Goal: Transaction & Acquisition: Book appointment/travel/reservation

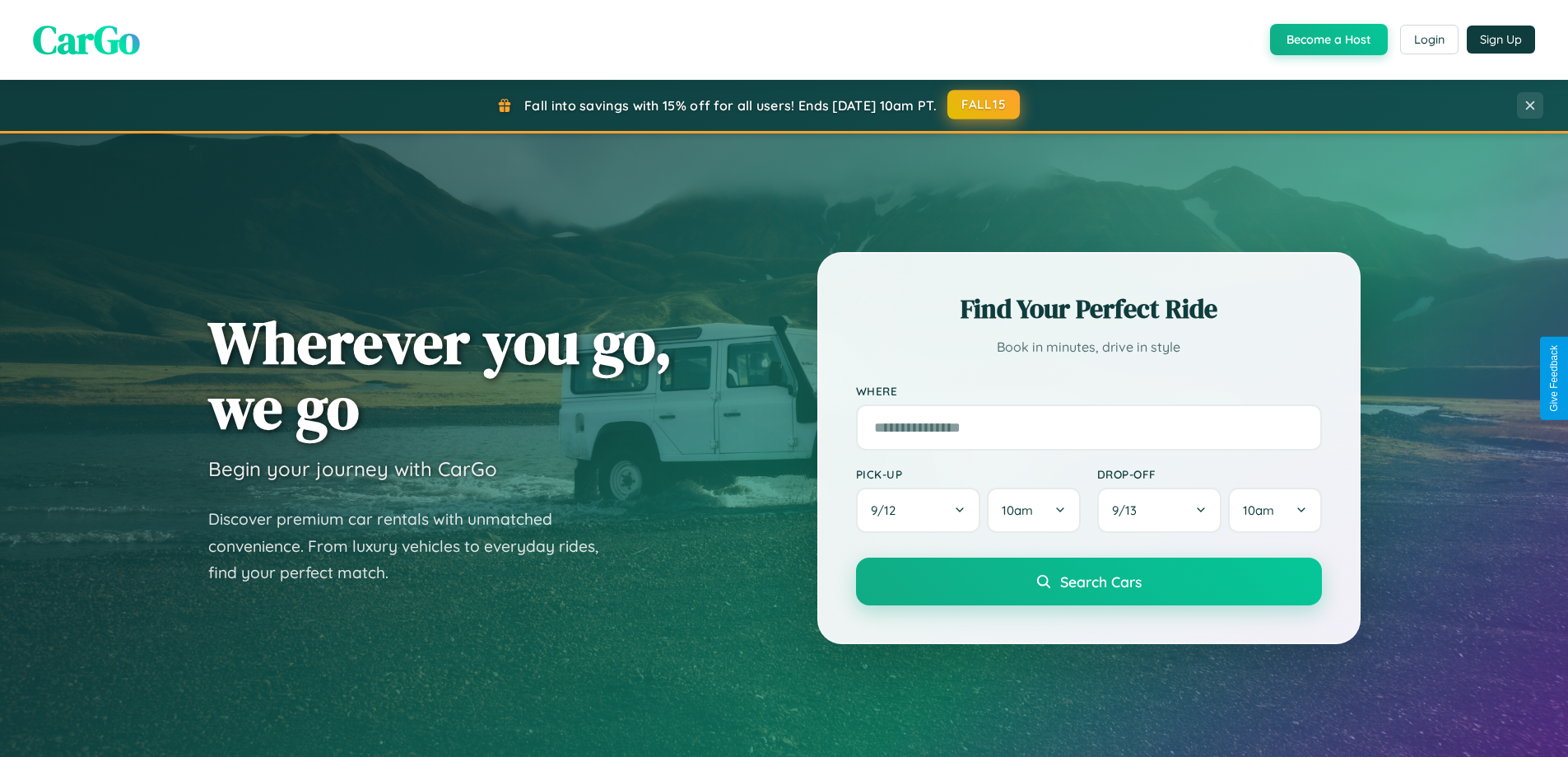
click at [985, 105] on button "FALL15" at bounding box center [984, 105] width 72 height 30
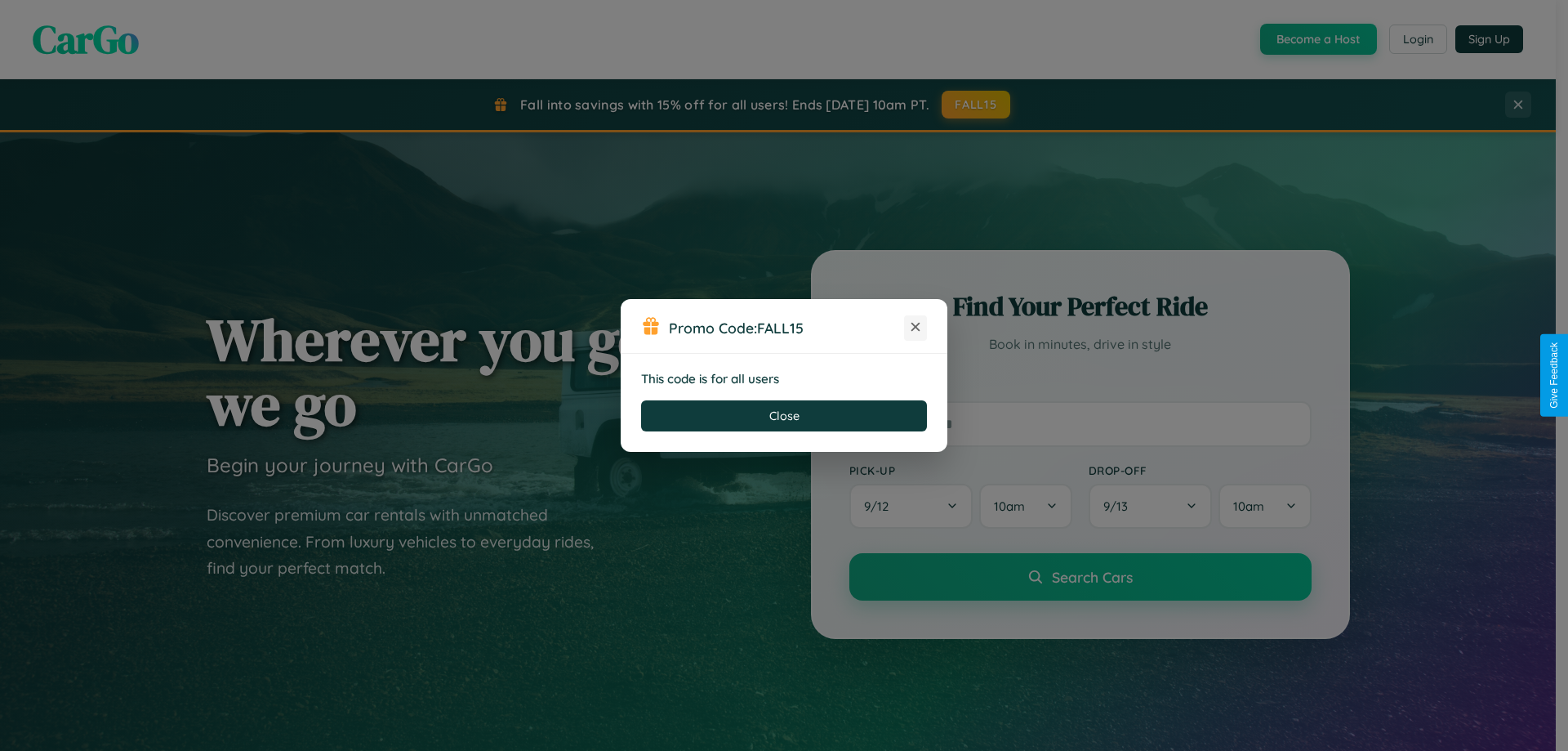
click at [916, 328] on icon at bounding box center [916, 327] width 17 height 17
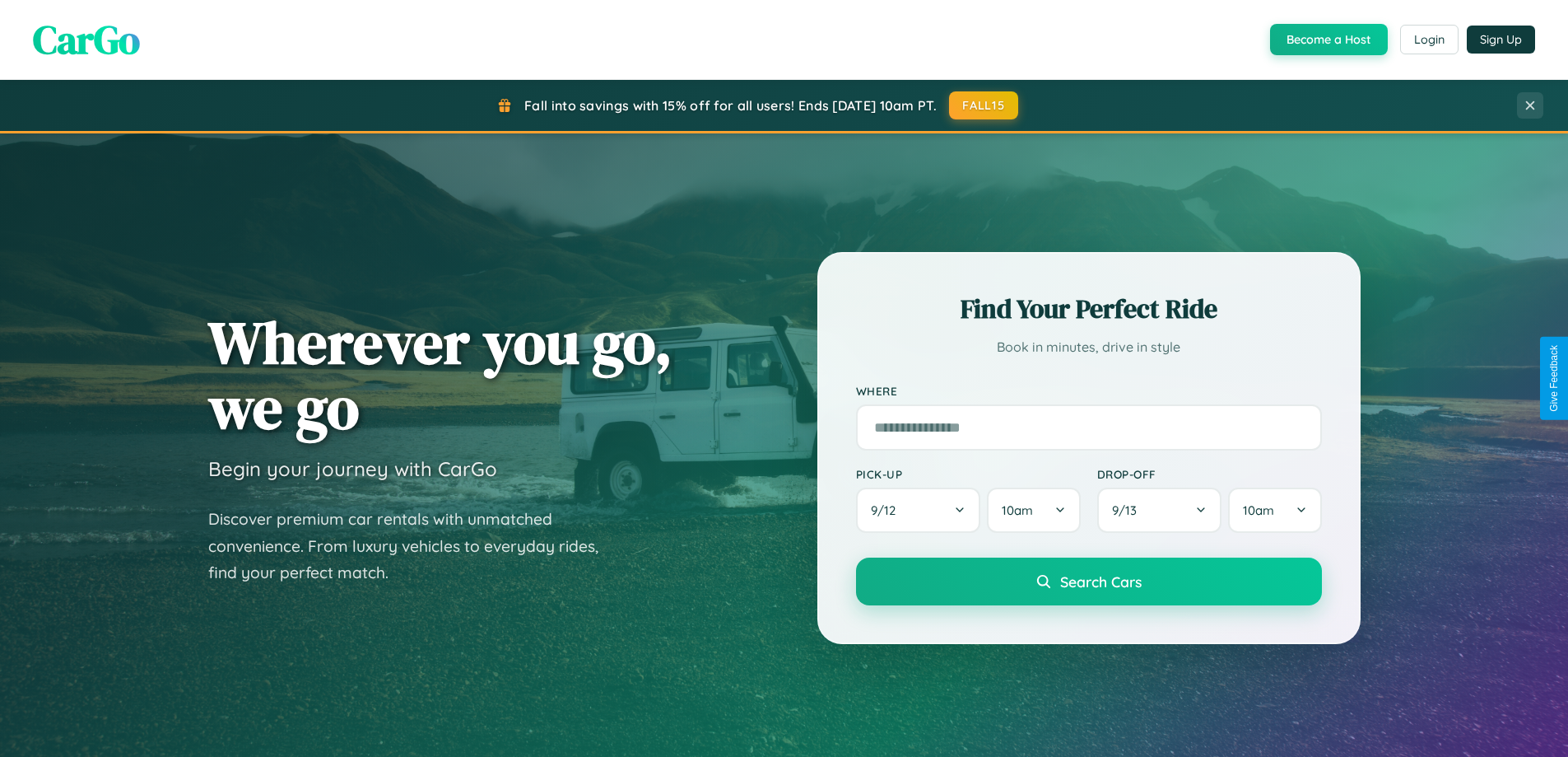
scroll to position [1133, 0]
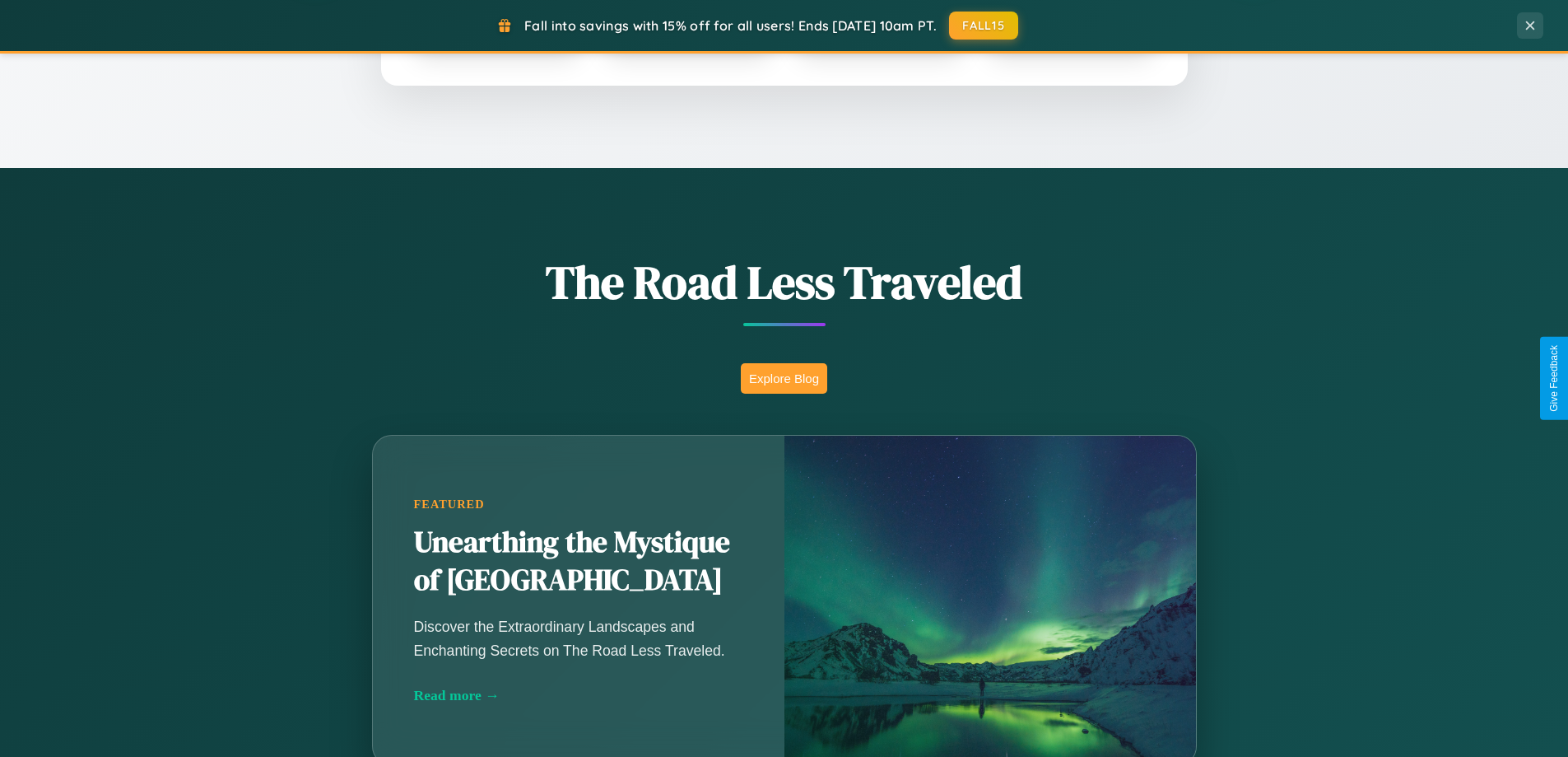
click at [784, 378] on button "Explore Blog" at bounding box center [784, 378] width 87 height 31
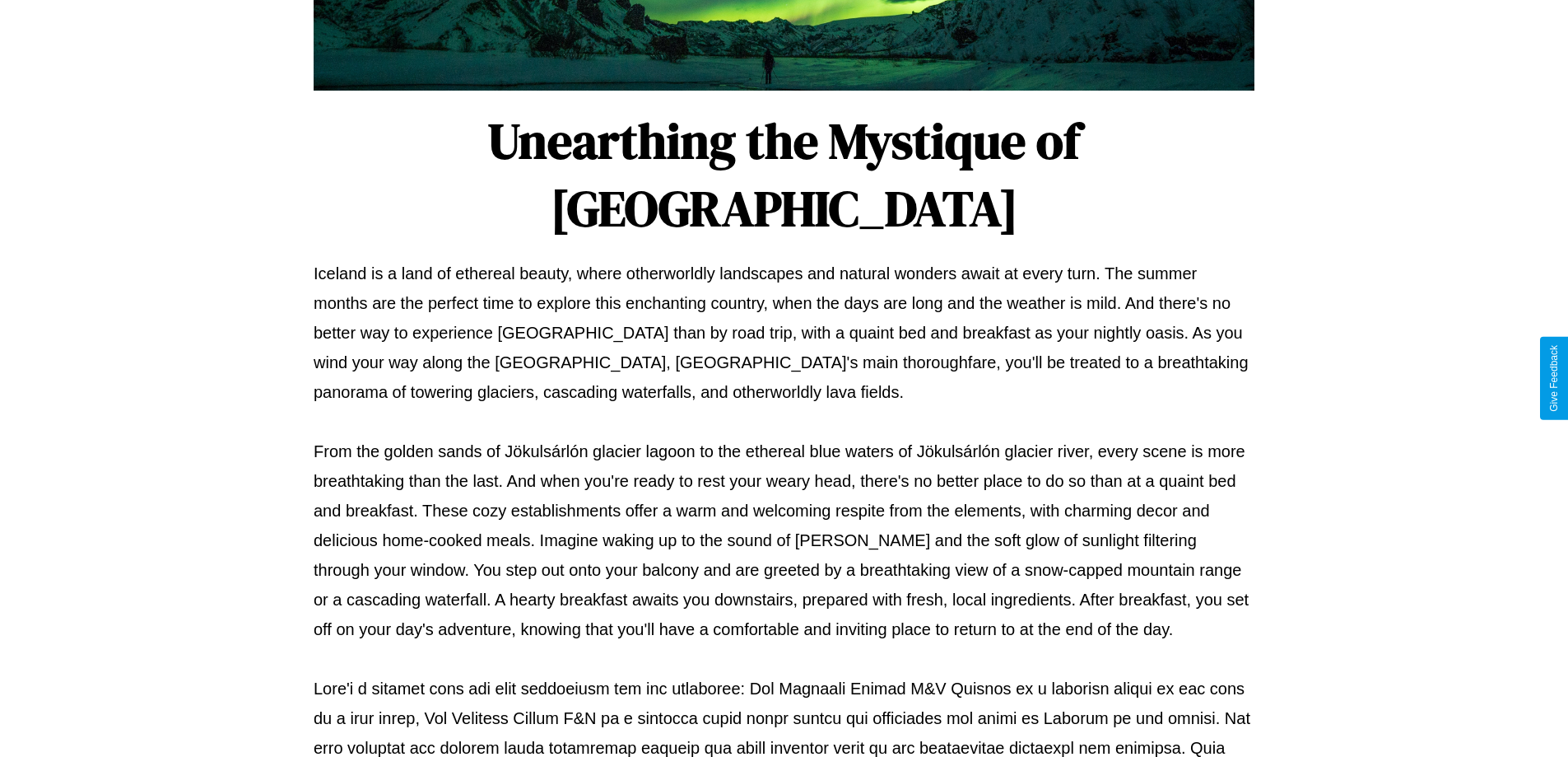
scroll to position [533, 0]
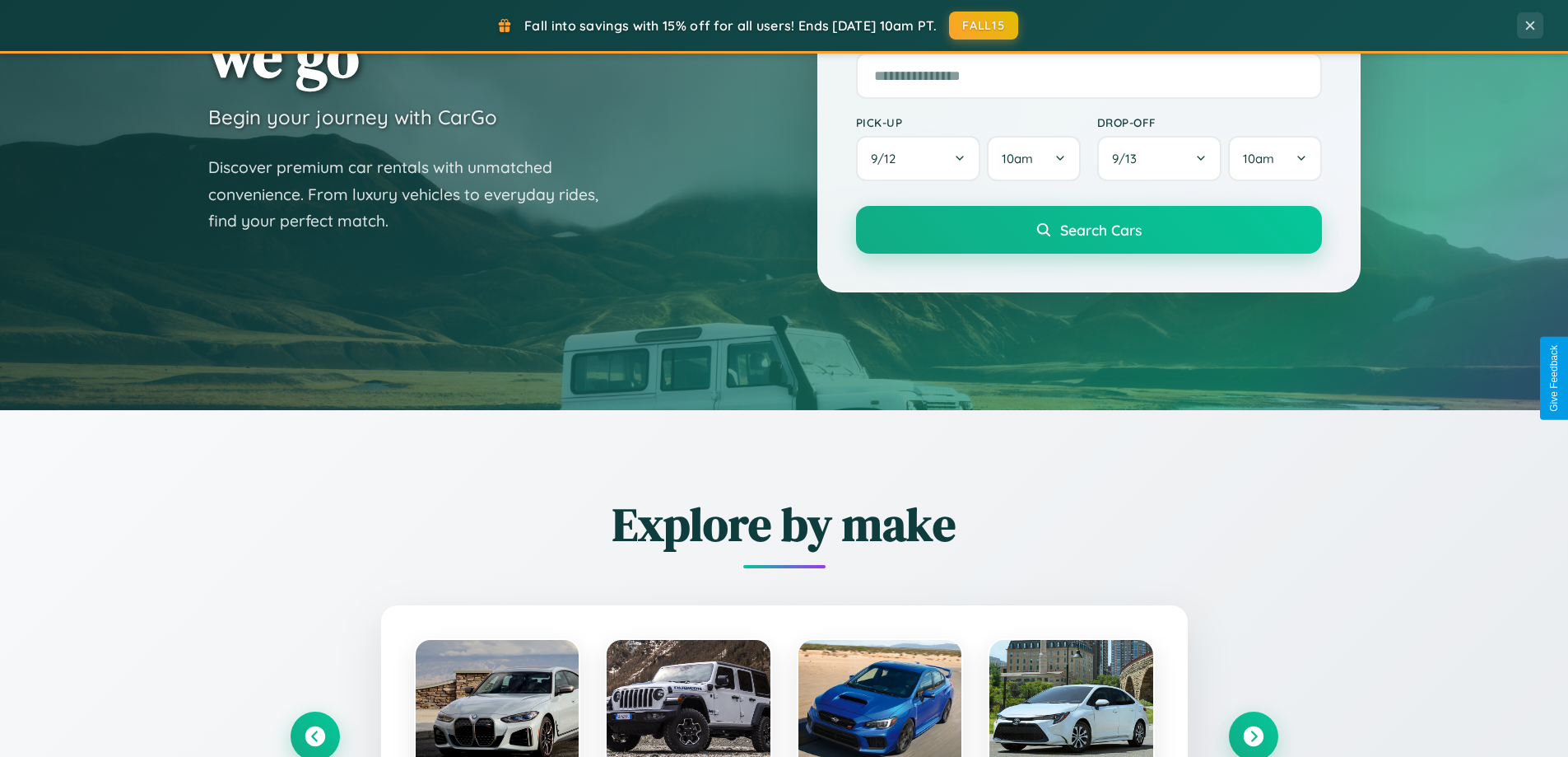
scroll to position [48, 0]
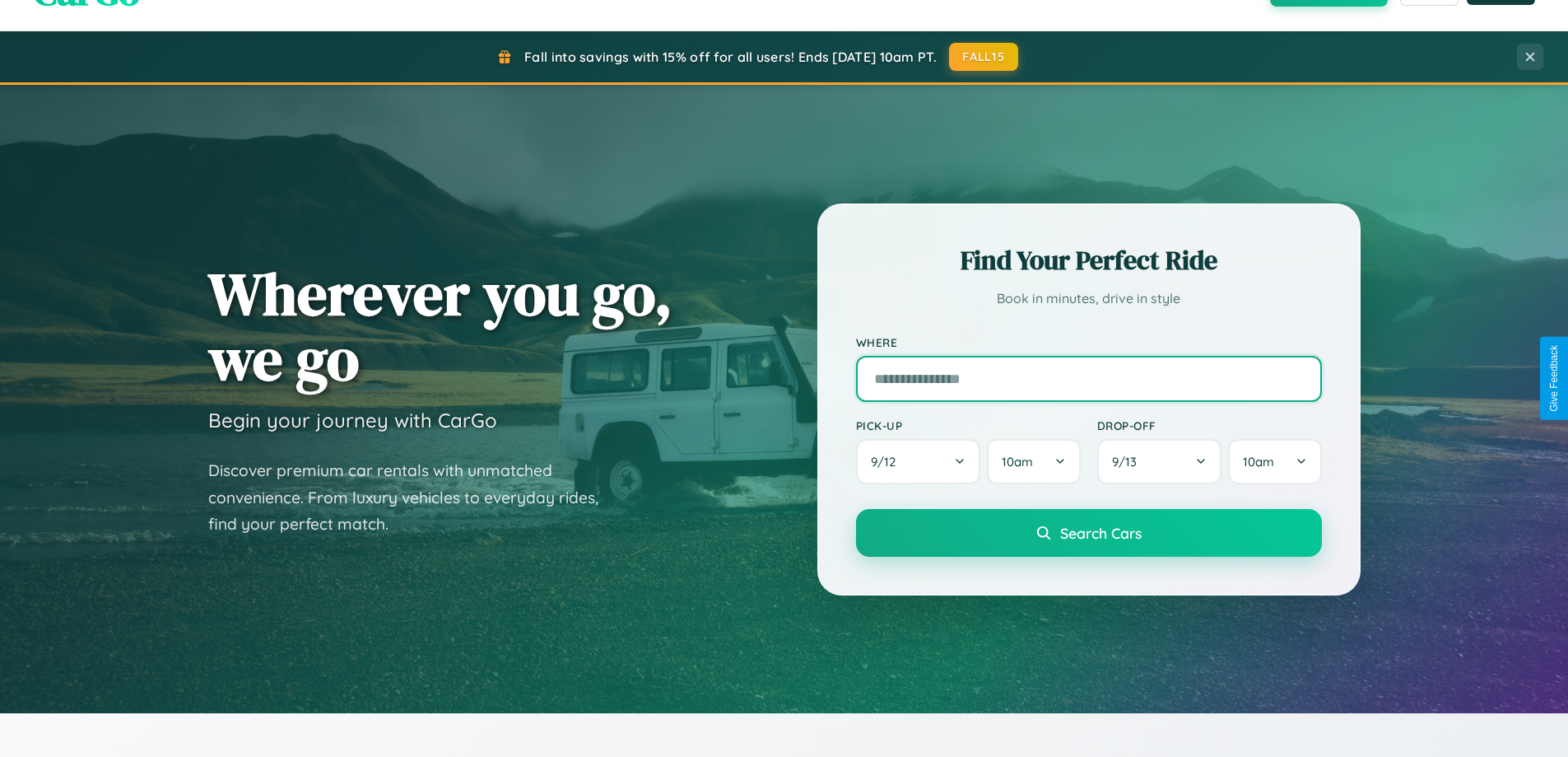
click at [1089, 378] on input "text" at bounding box center [1089, 378] width 466 height 46
type input "******"
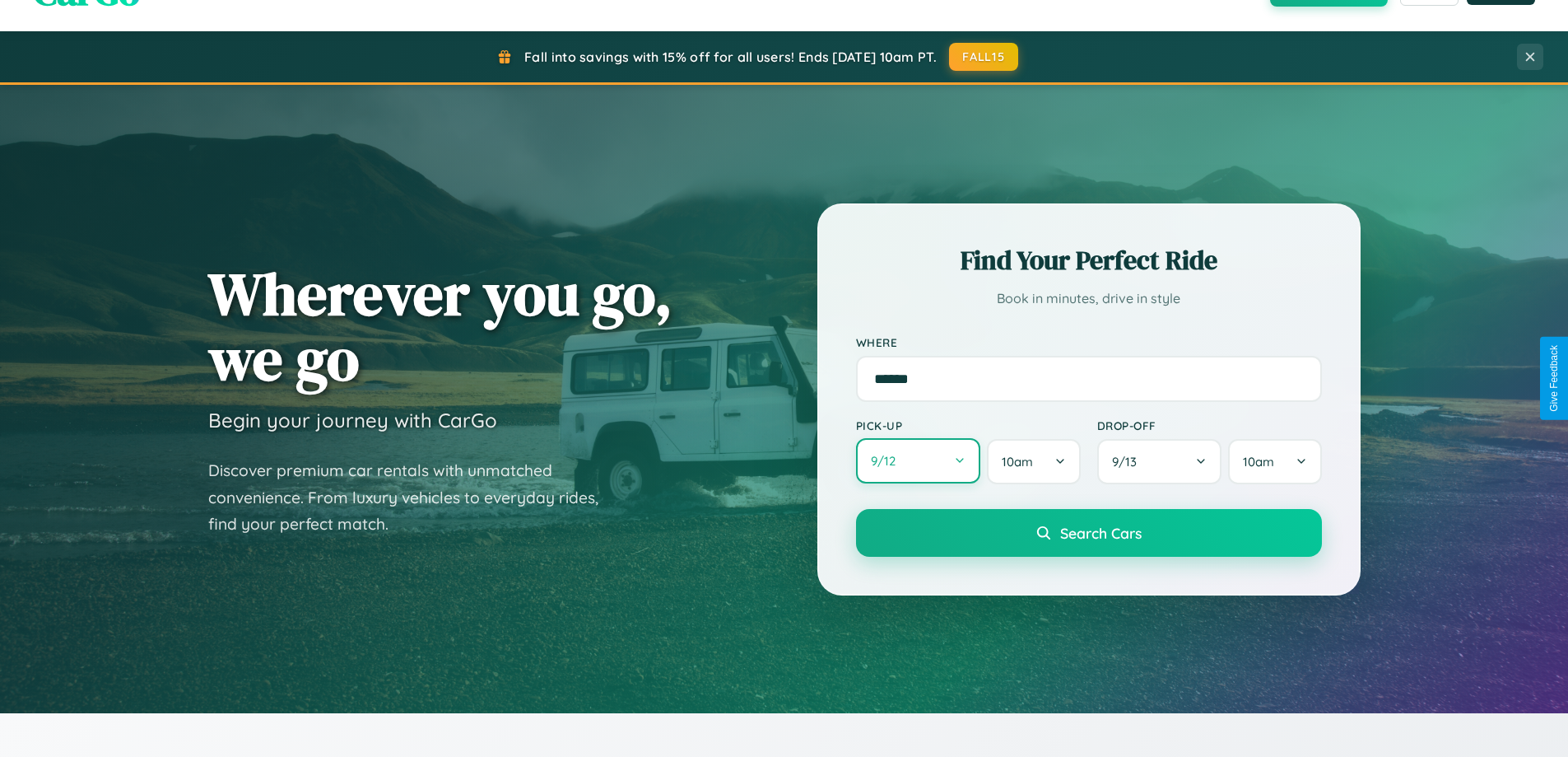
click at [918, 461] on button "9 / 12" at bounding box center [919, 461] width 125 height 45
select select "*"
select select "****"
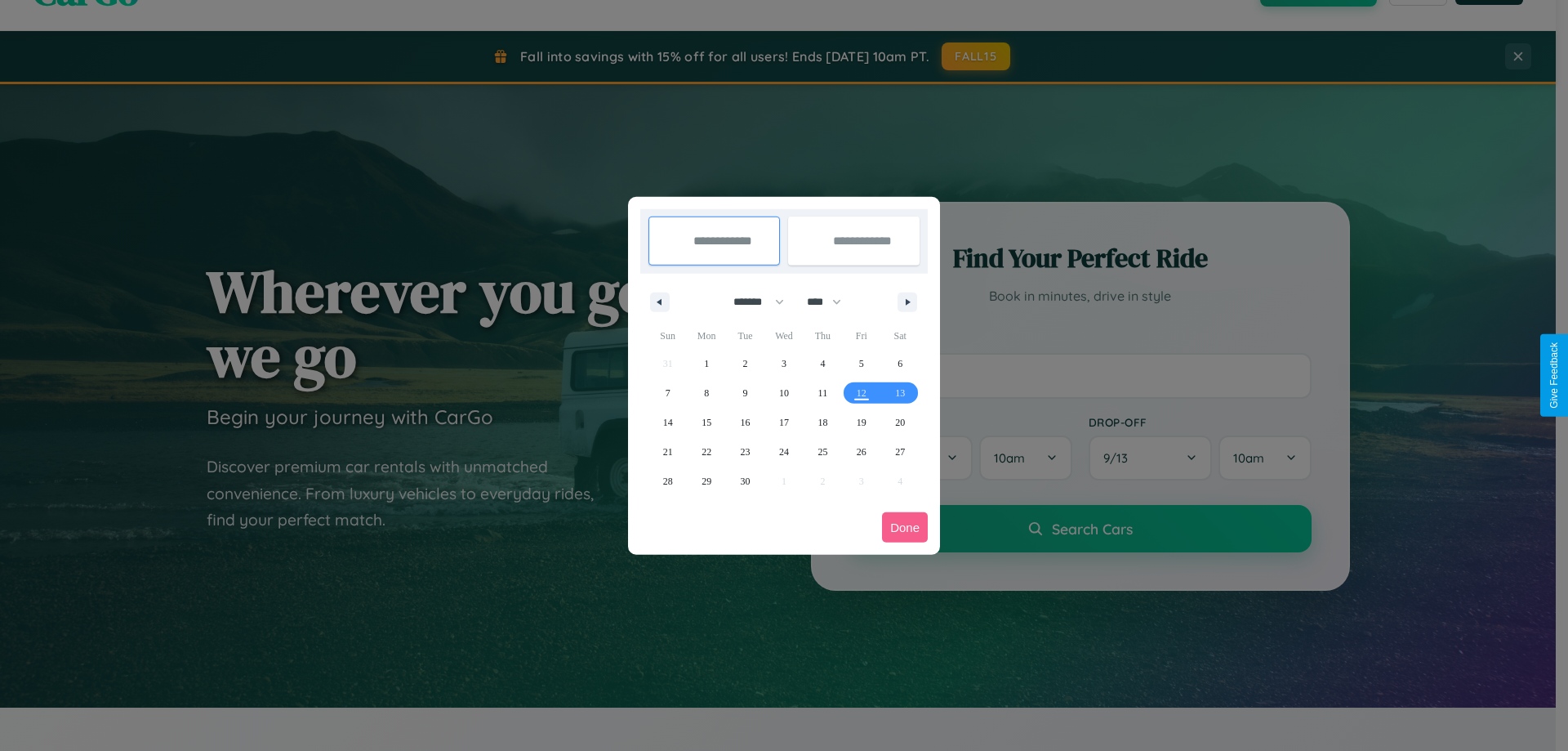
drag, startPoint x: 751, startPoint y: 302, endPoint x: 784, endPoint y: 328, distance: 42.0
click at [751, 302] on select "******* ******** ***** ***** *** **** **** ****** ********* ******* ******** **…" at bounding box center [756, 302] width 69 height 27
select select "*"
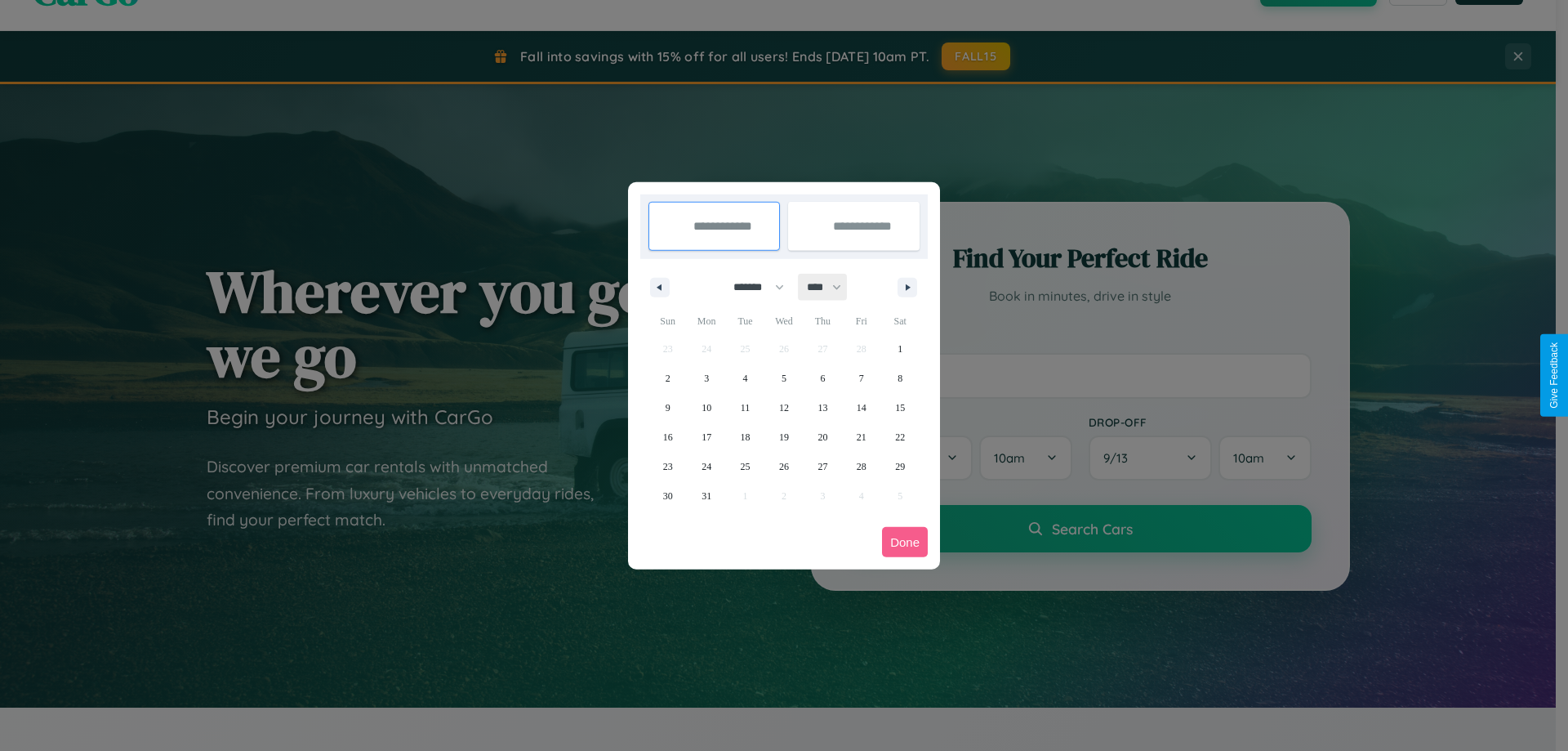
drag, startPoint x: 831, startPoint y: 287, endPoint x: 784, endPoint y: 328, distance: 62.4
click at [831, 287] on select "**** **** **** **** **** **** **** **** **** **** **** **** **** **** **** ****…" at bounding box center [822, 287] width 49 height 27
select select "****"
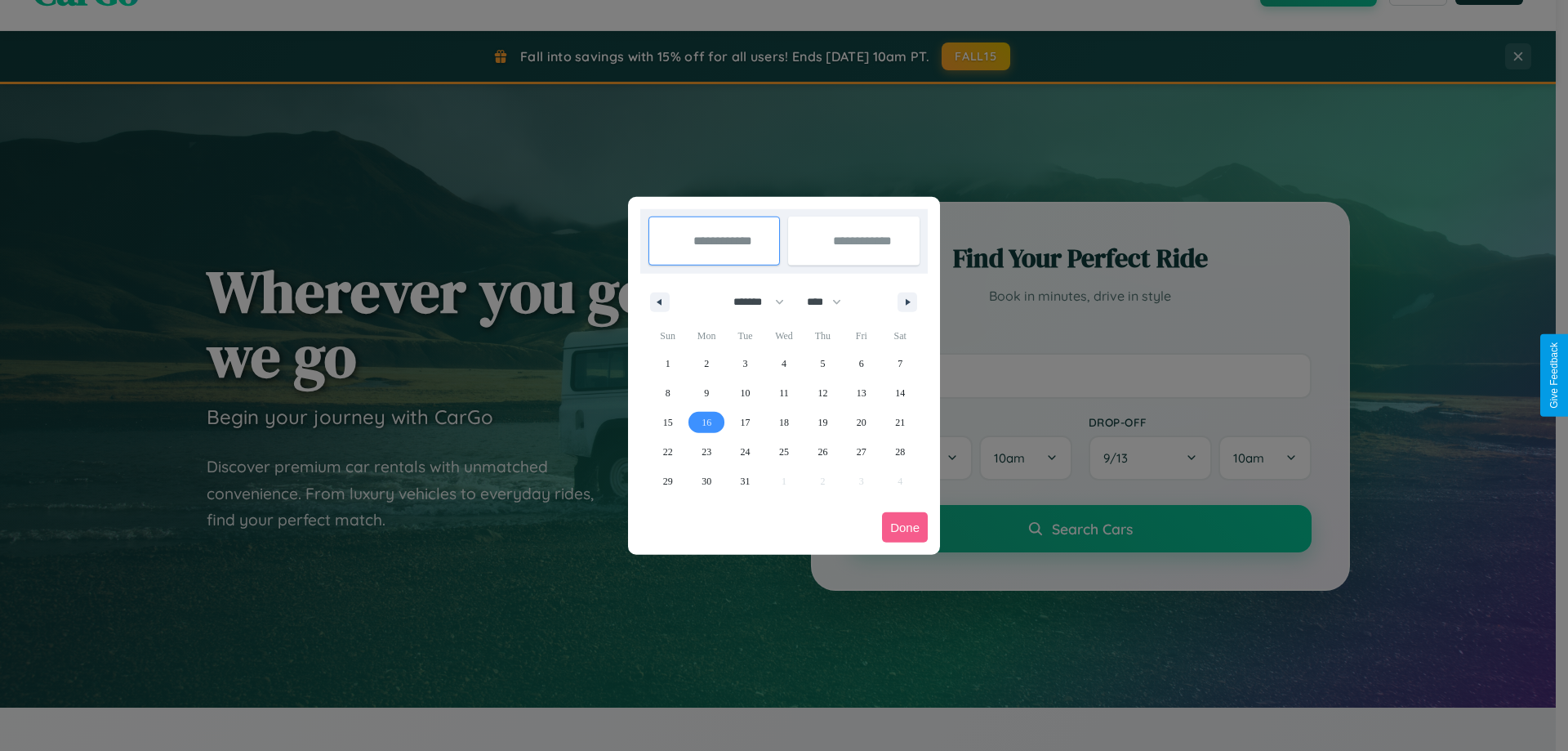
click at [707, 421] on span "16" at bounding box center [707, 423] width 10 height 30
type input "**********"
click at [900, 421] on span "21" at bounding box center [900, 423] width 10 height 30
type input "**********"
click at [905, 527] on button "Done" at bounding box center [904, 527] width 45 height 31
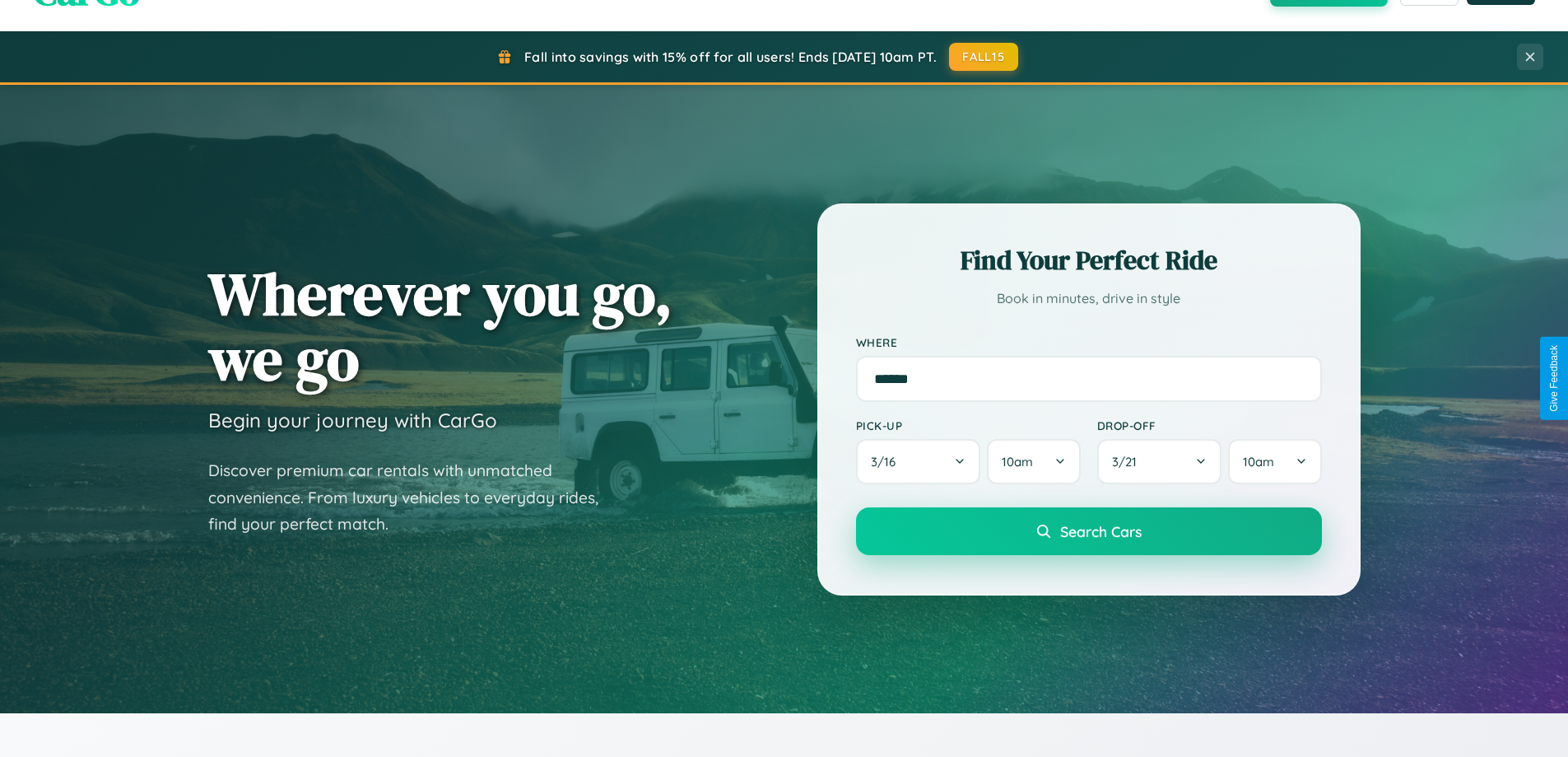
click at [1089, 531] on span "Search Cars" at bounding box center [1101, 531] width 82 height 18
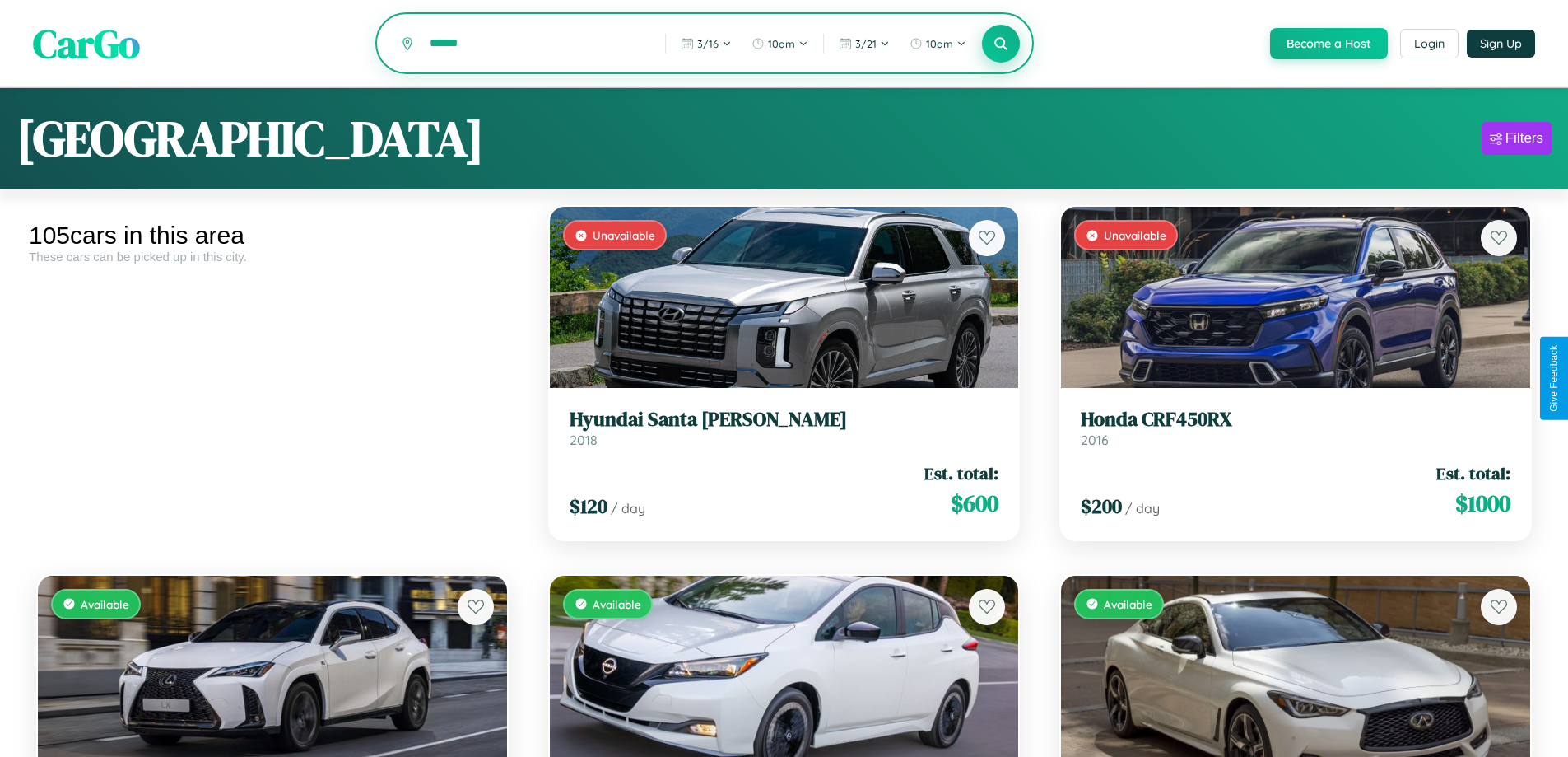
type input "******"
click at [1000, 44] on icon at bounding box center [1001, 43] width 16 height 16
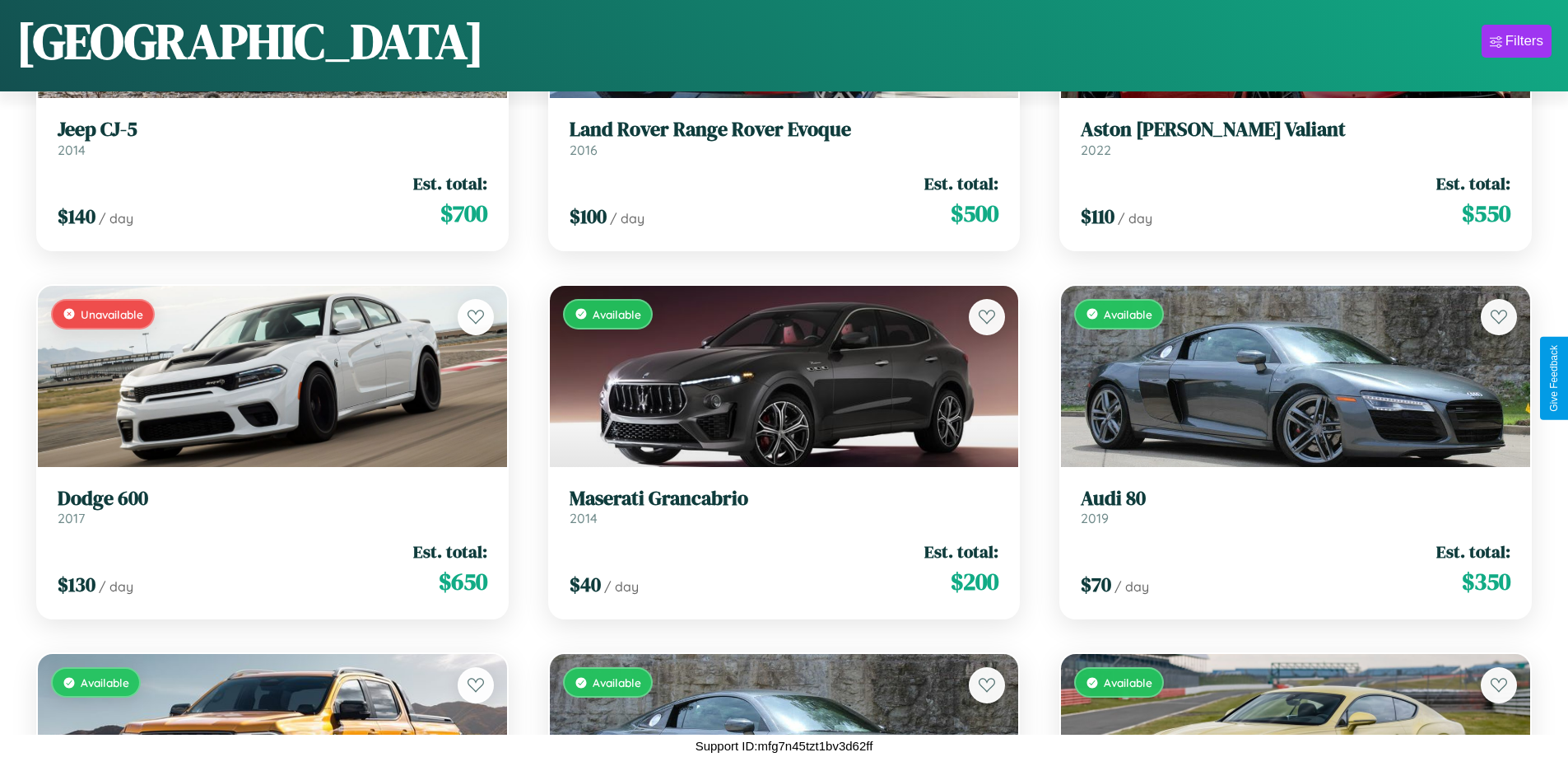
scroll to position [2814, 0]
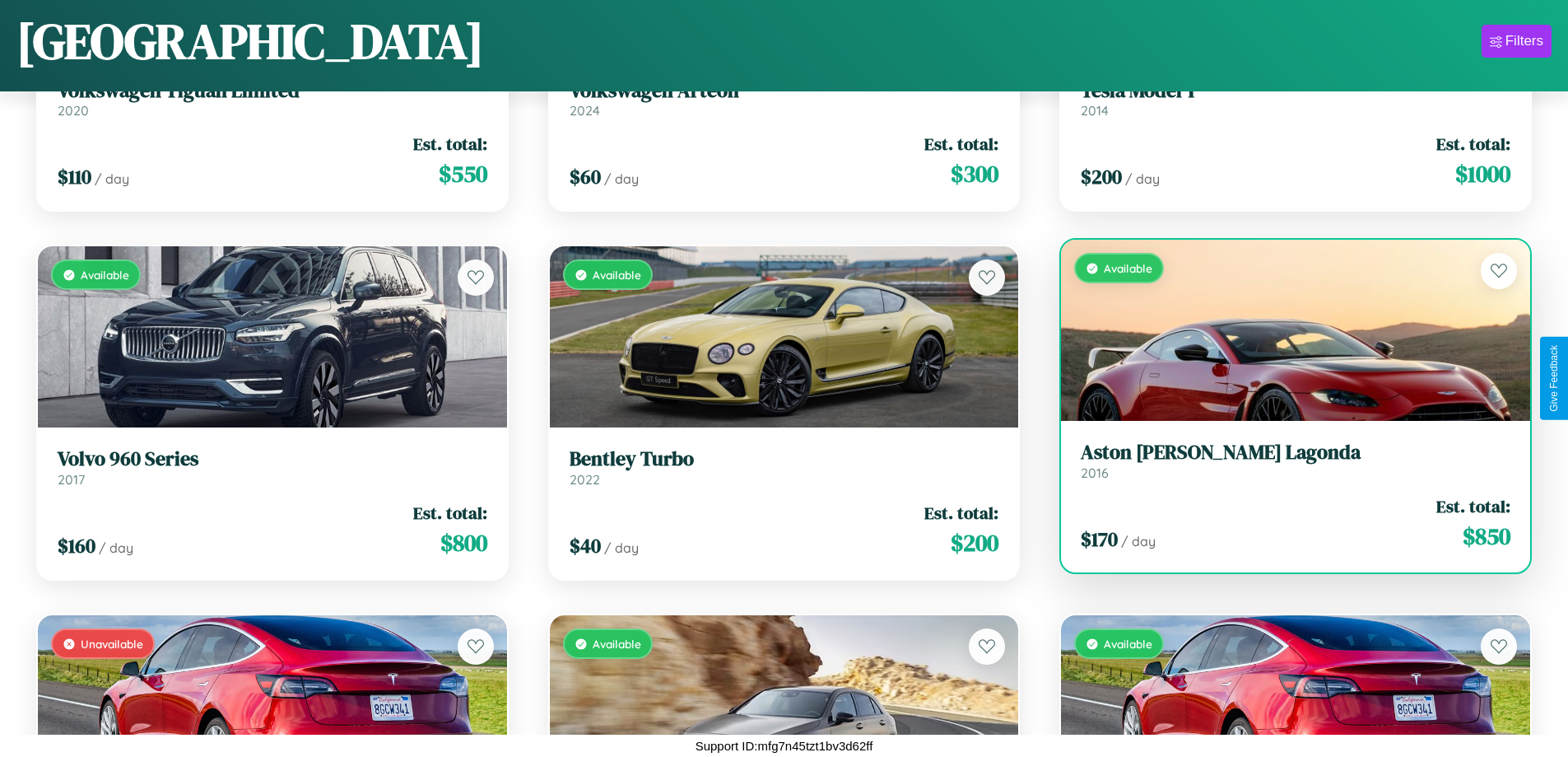
click at [1285, 467] on link "Aston Martin Lagonda 2016" at bounding box center [1296, 461] width 429 height 40
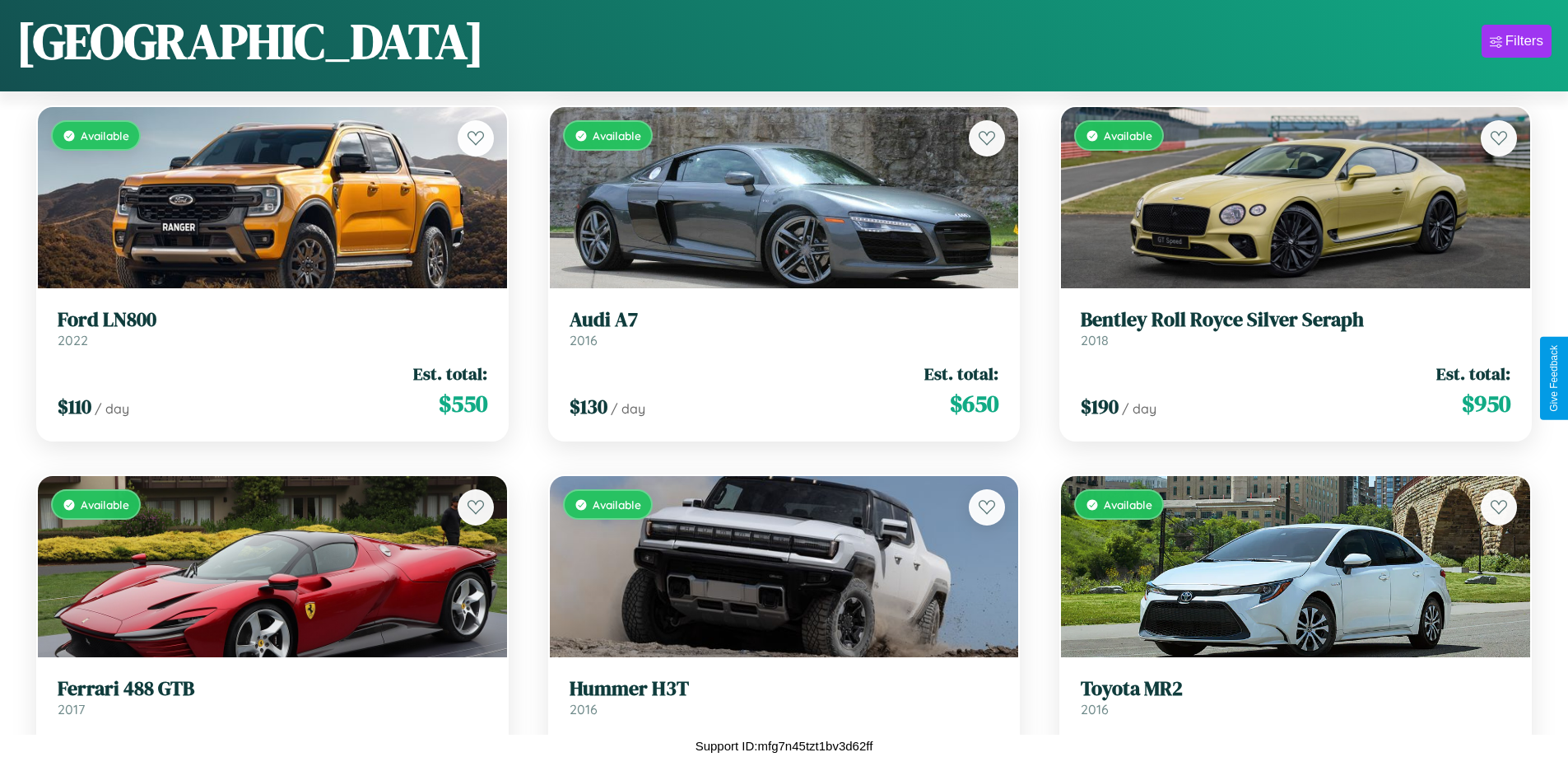
scroll to position [232, 0]
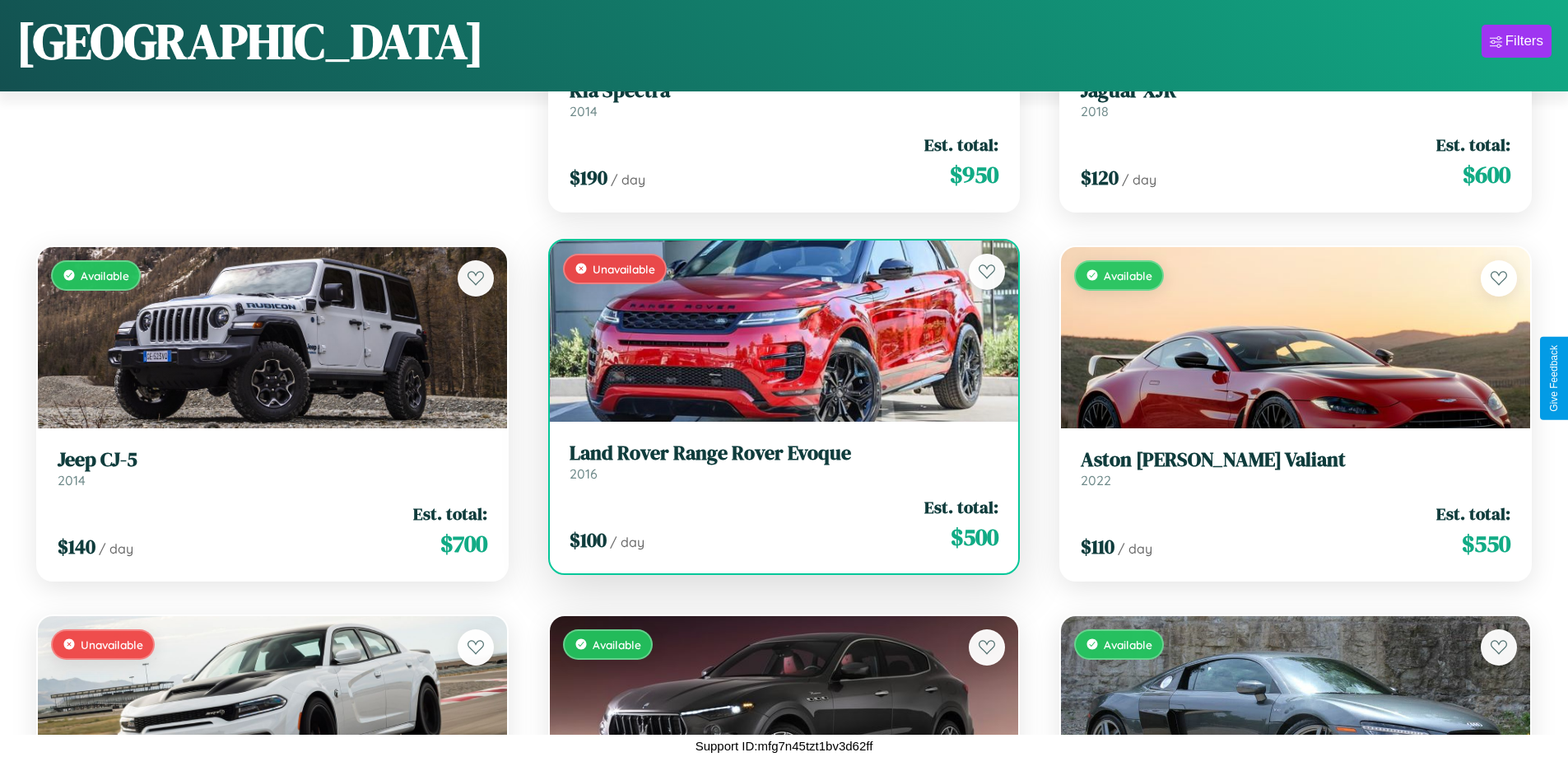
click at [777, 461] on h3 "Land Rover Range Rover Evoque" at bounding box center [784, 453] width 429 height 24
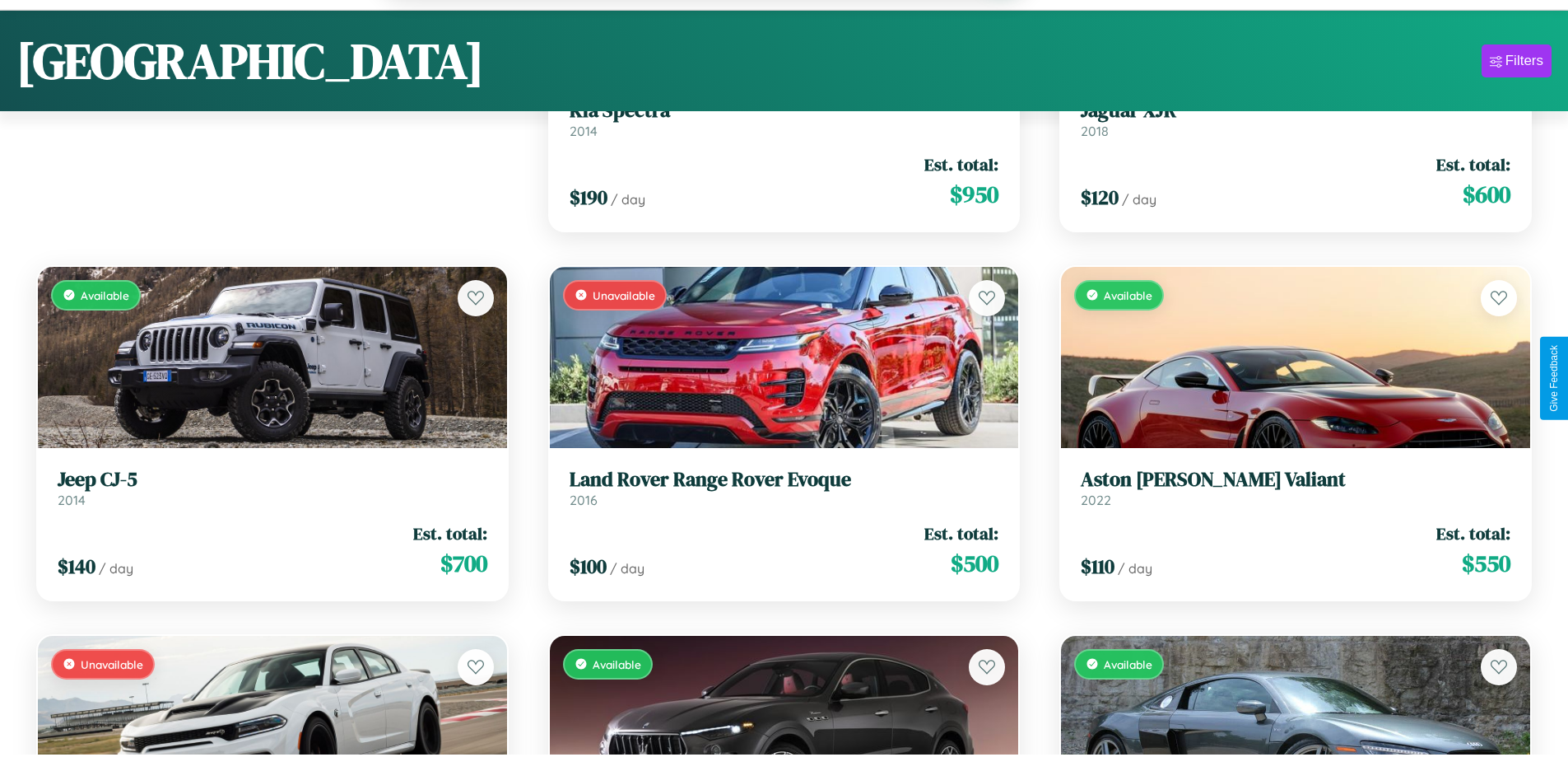
scroll to position [1829, 0]
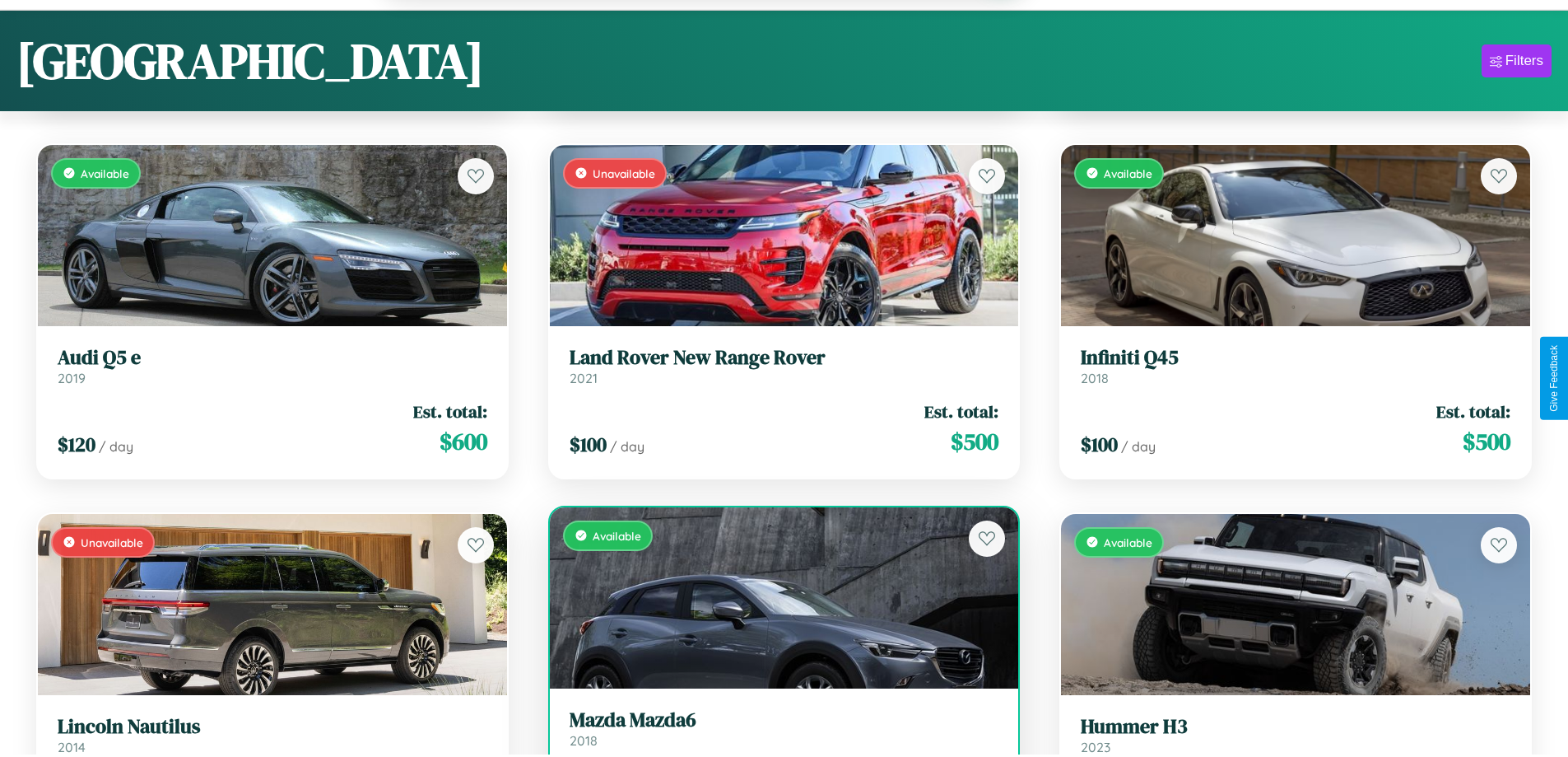
click at [777, 732] on h3 "Mazda Mazda6" at bounding box center [784, 720] width 429 height 24
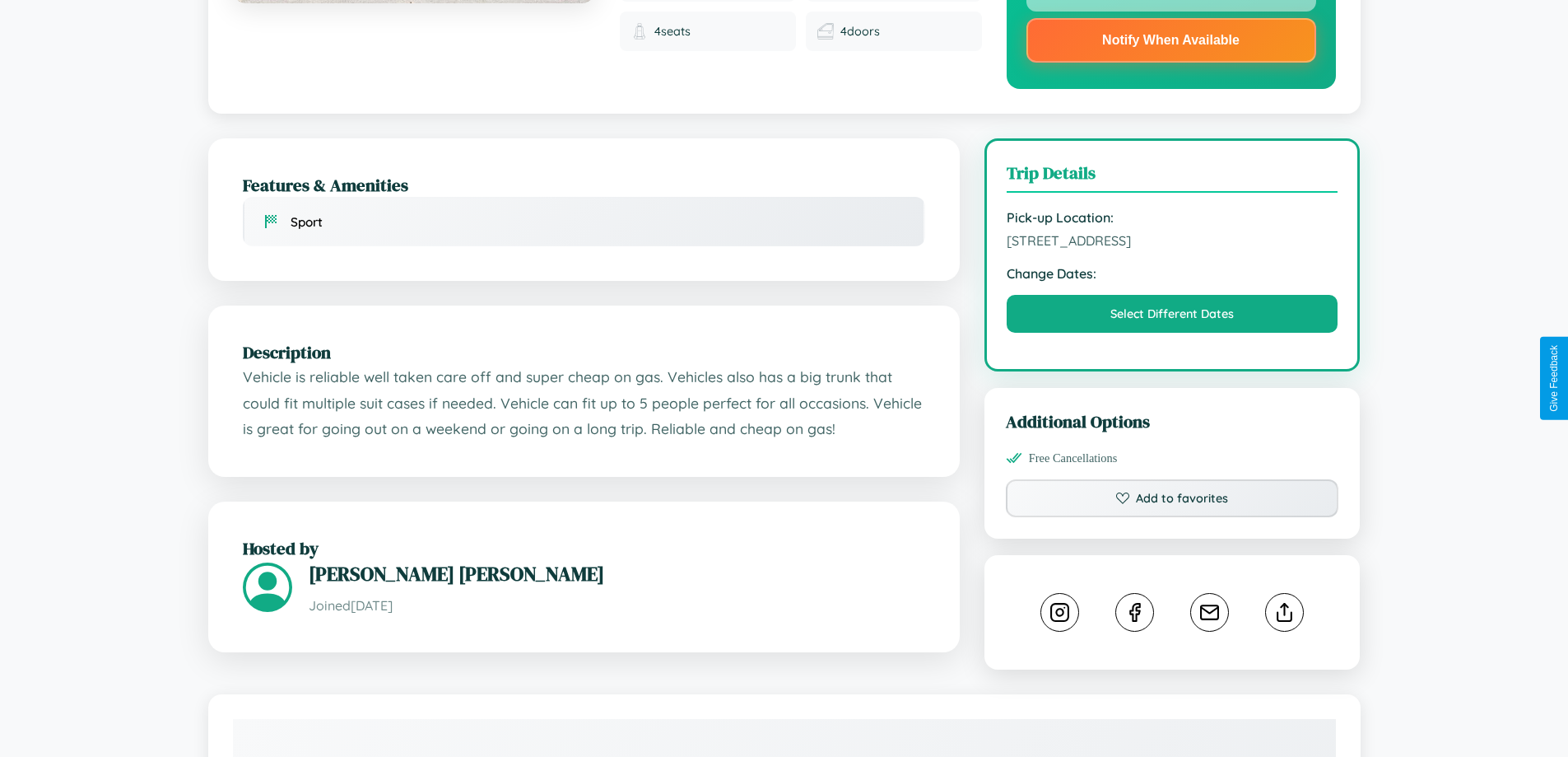
scroll to position [592, 0]
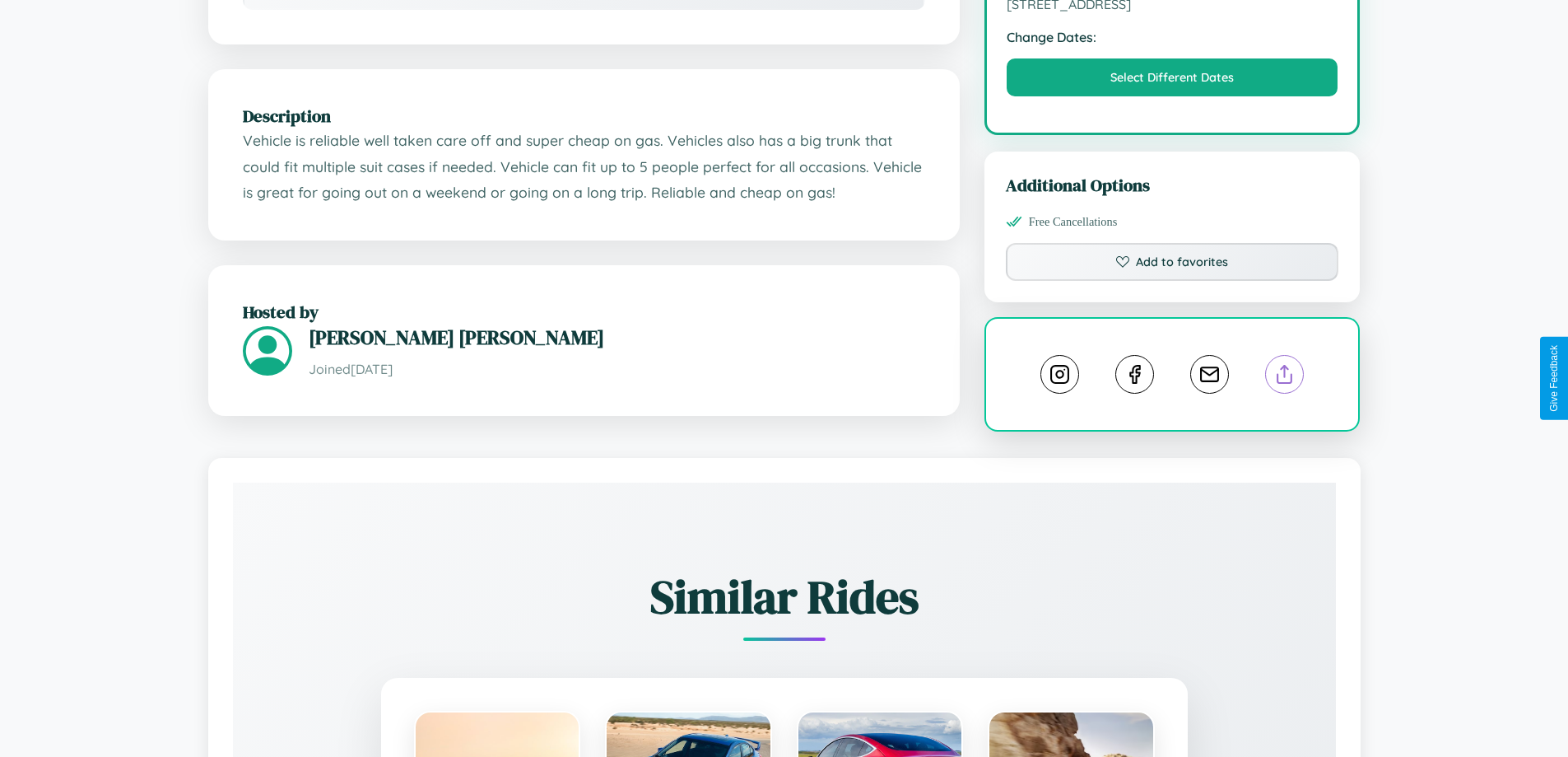
click at [1285, 376] on line at bounding box center [1285, 371] width 0 height 12
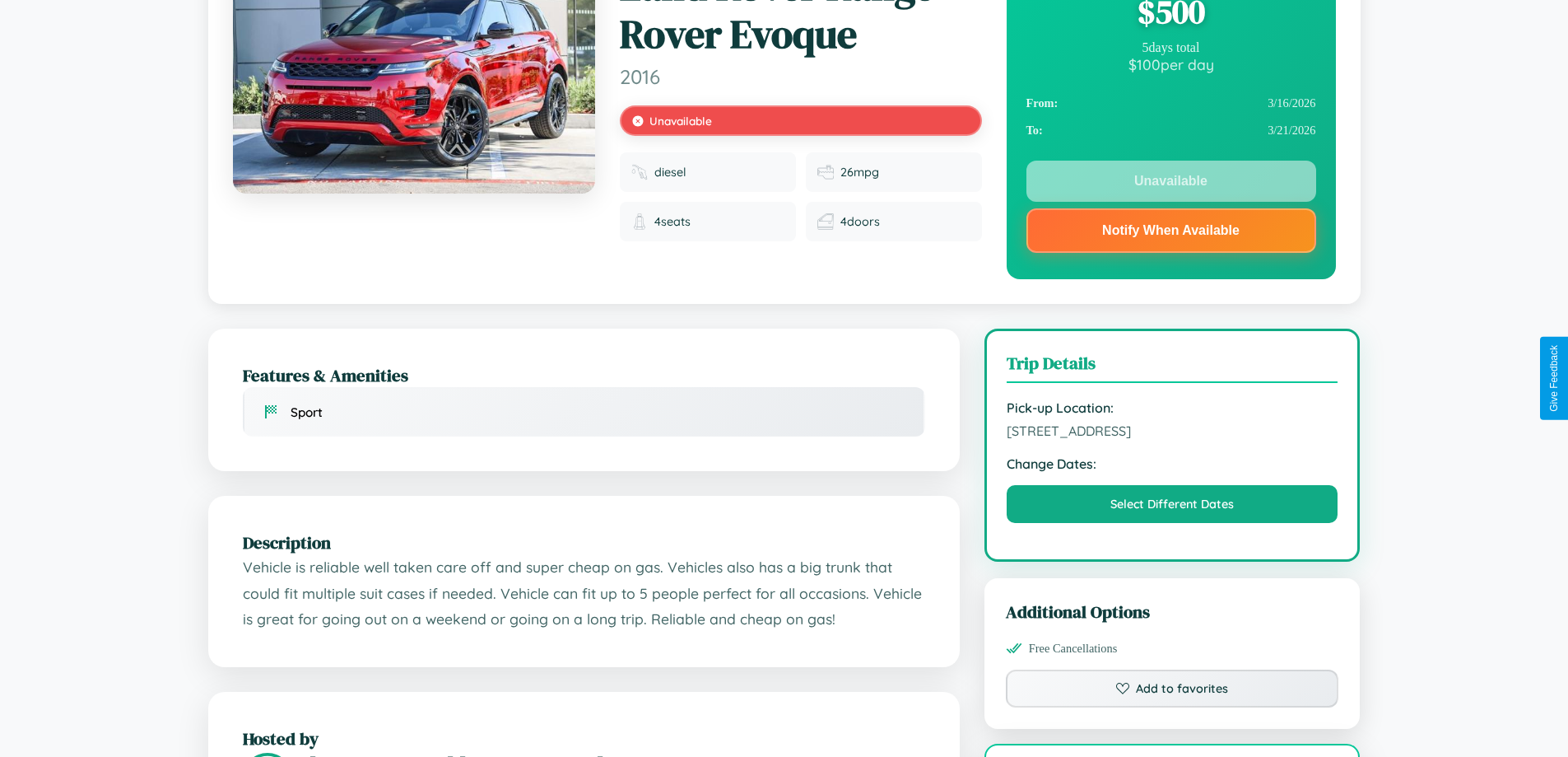
scroll to position [0, 0]
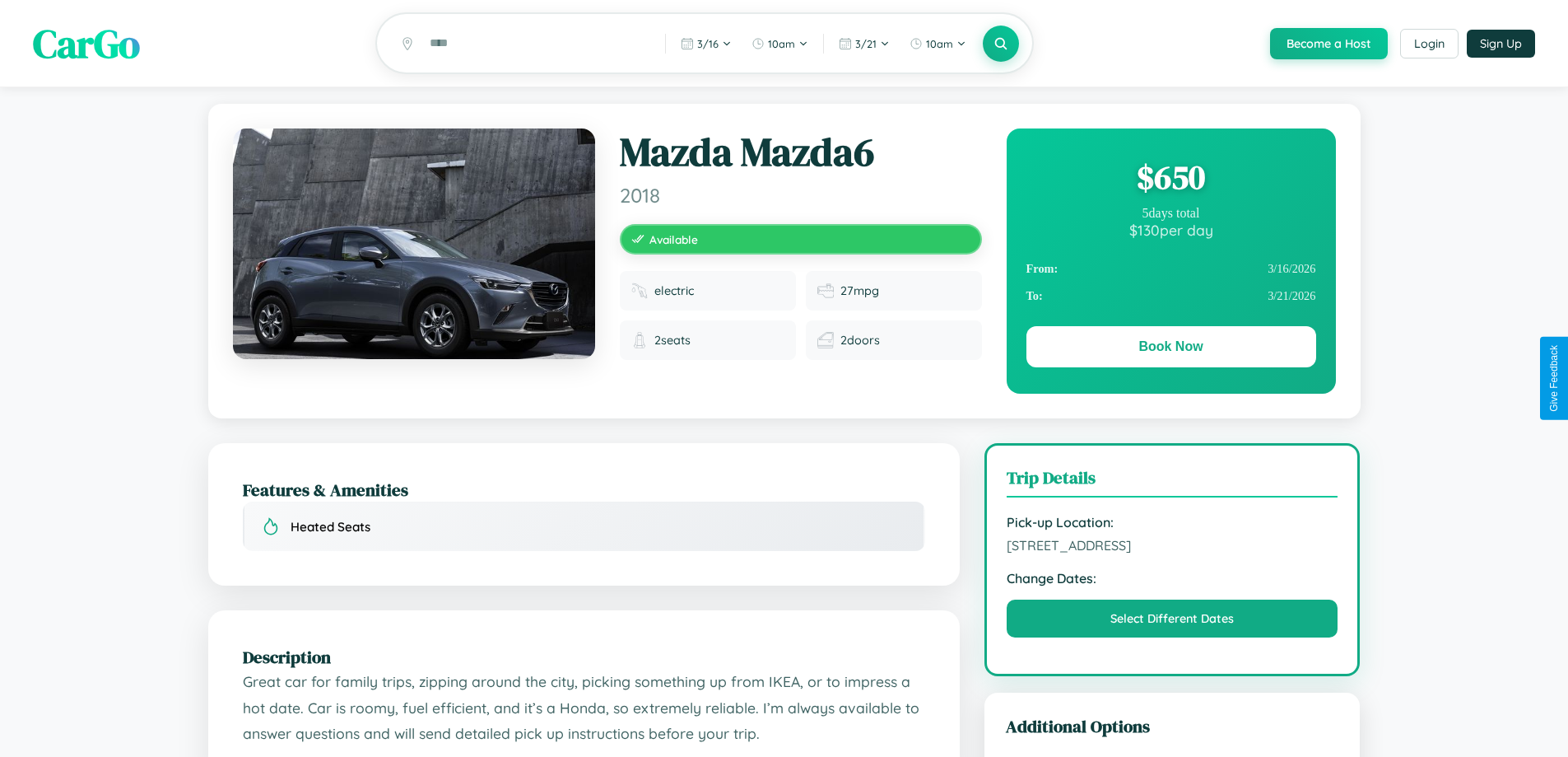
scroll to position [897, 0]
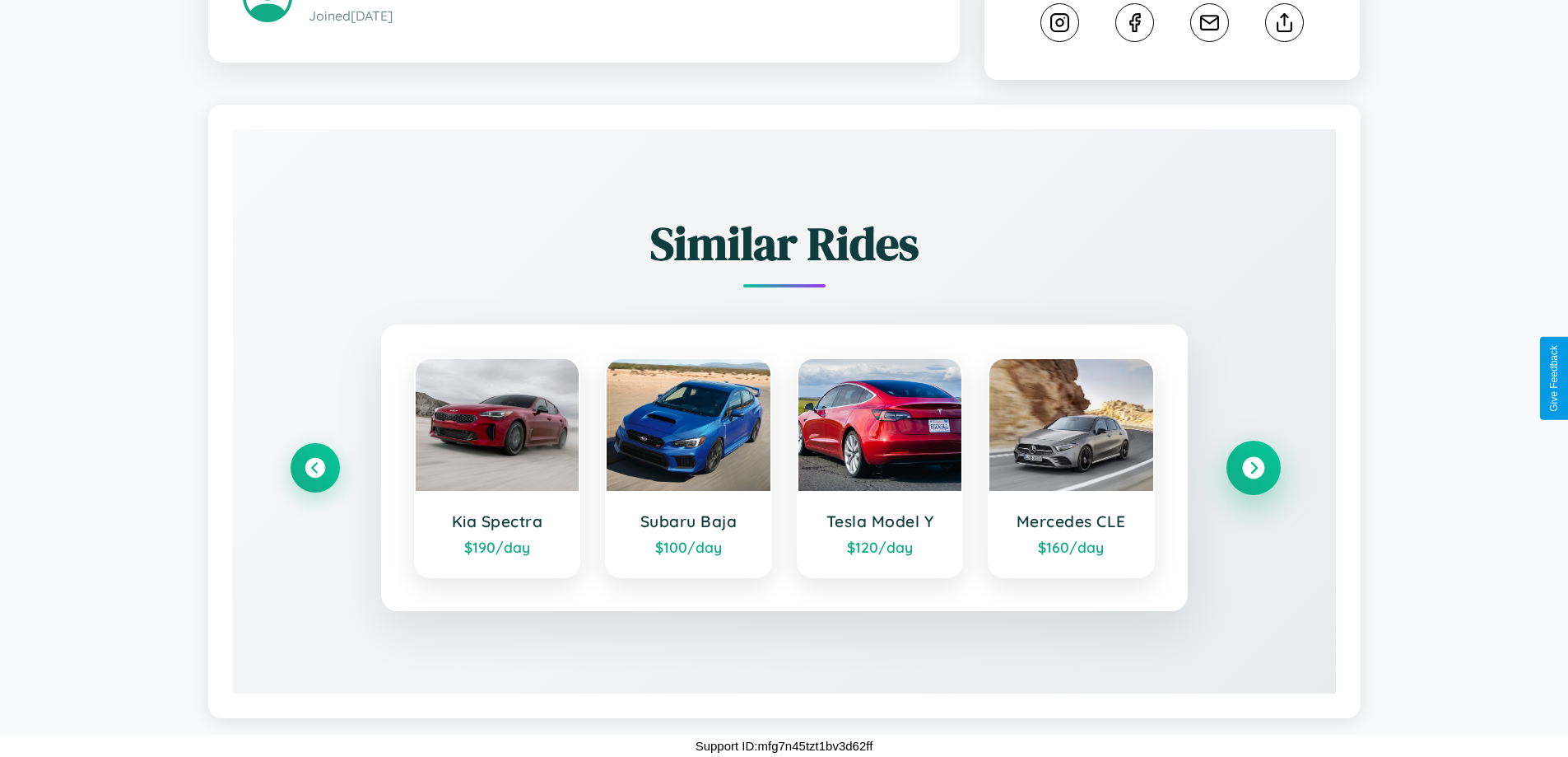
click at [1253, 468] on icon at bounding box center [1253, 468] width 22 height 22
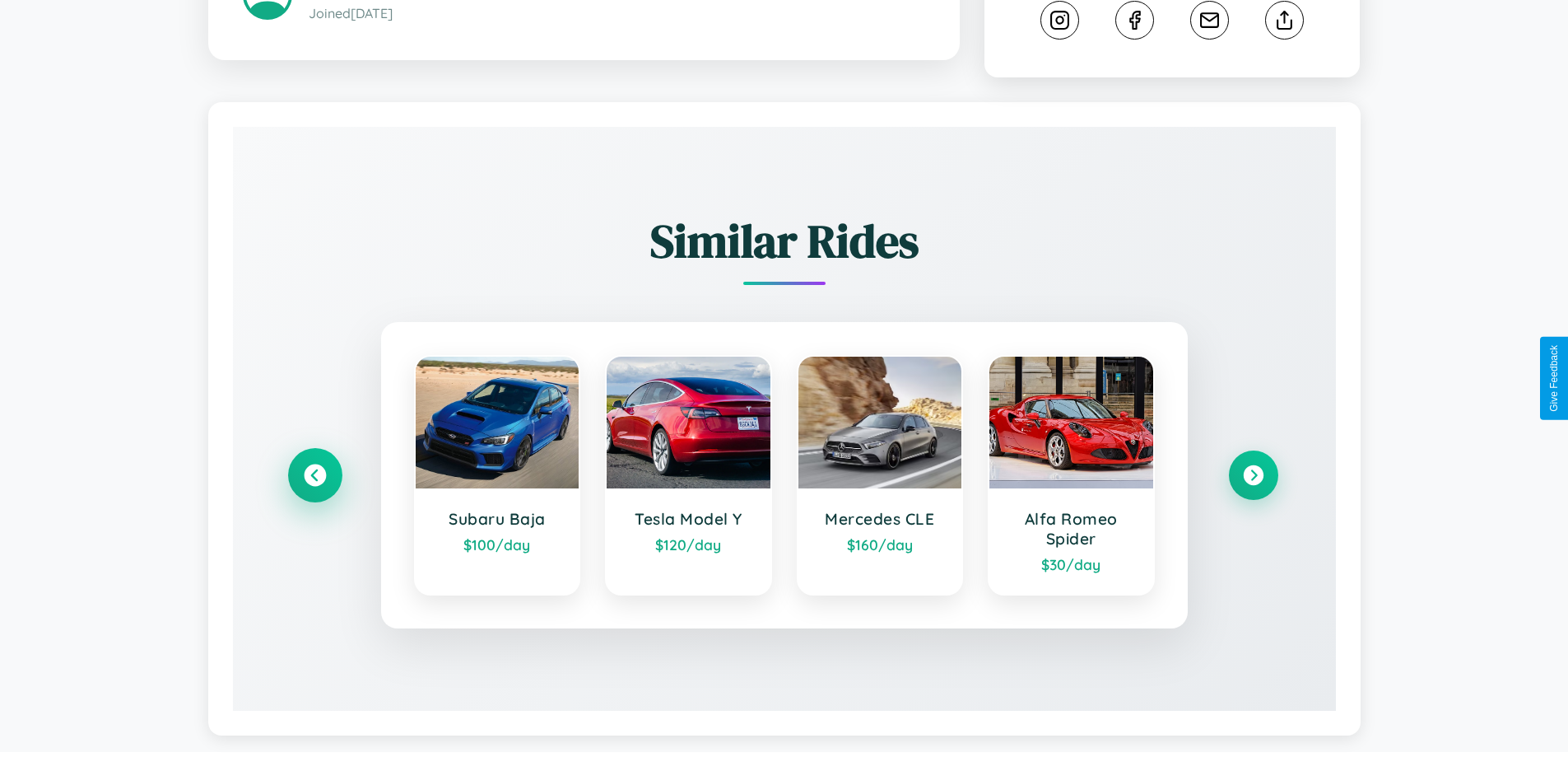
click at [315, 478] on icon at bounding box center [315, 476] width 22 height 22
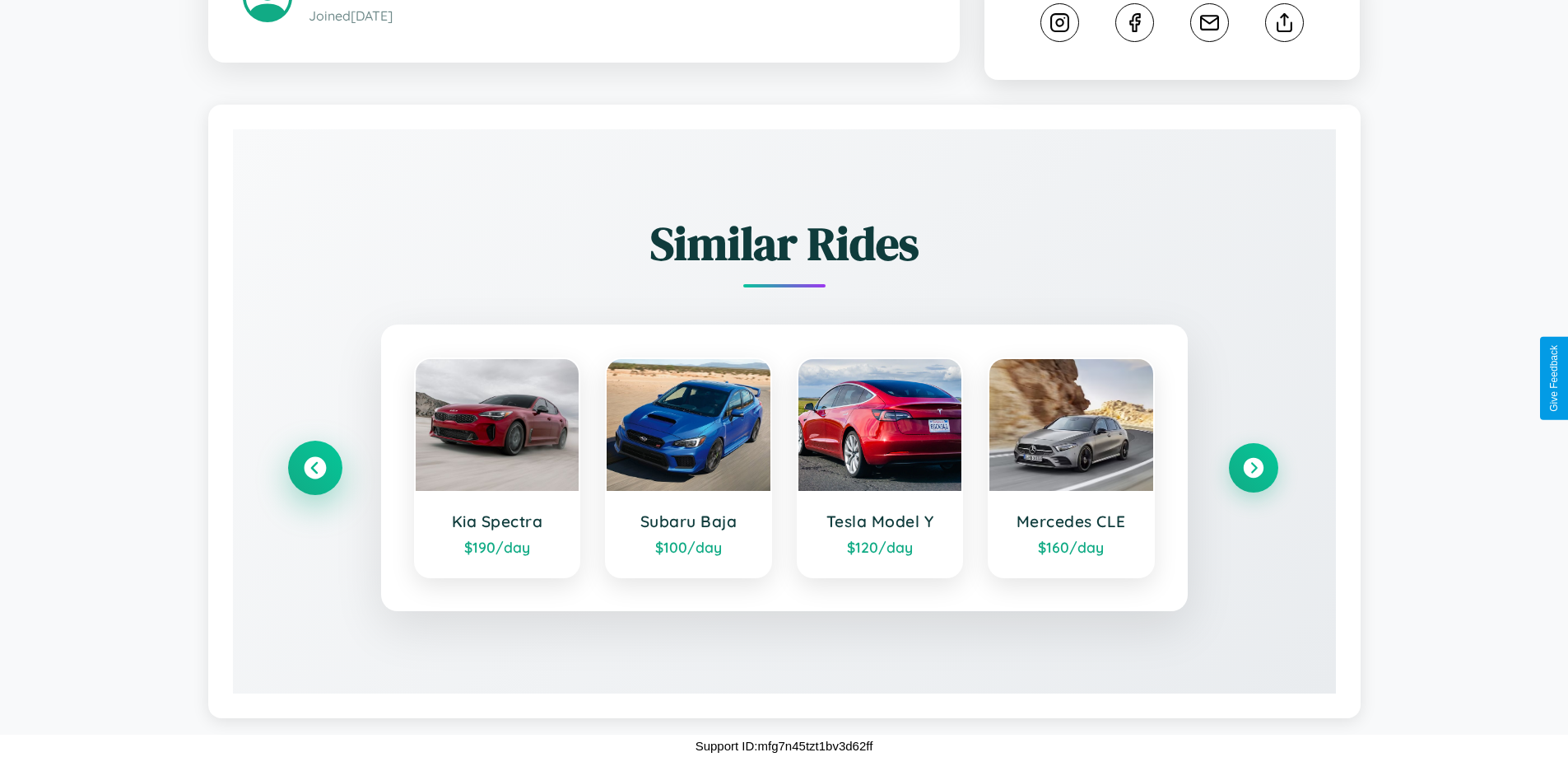
click at [315, 468] on icon at bounding box center [315, 468] width 22 height 22
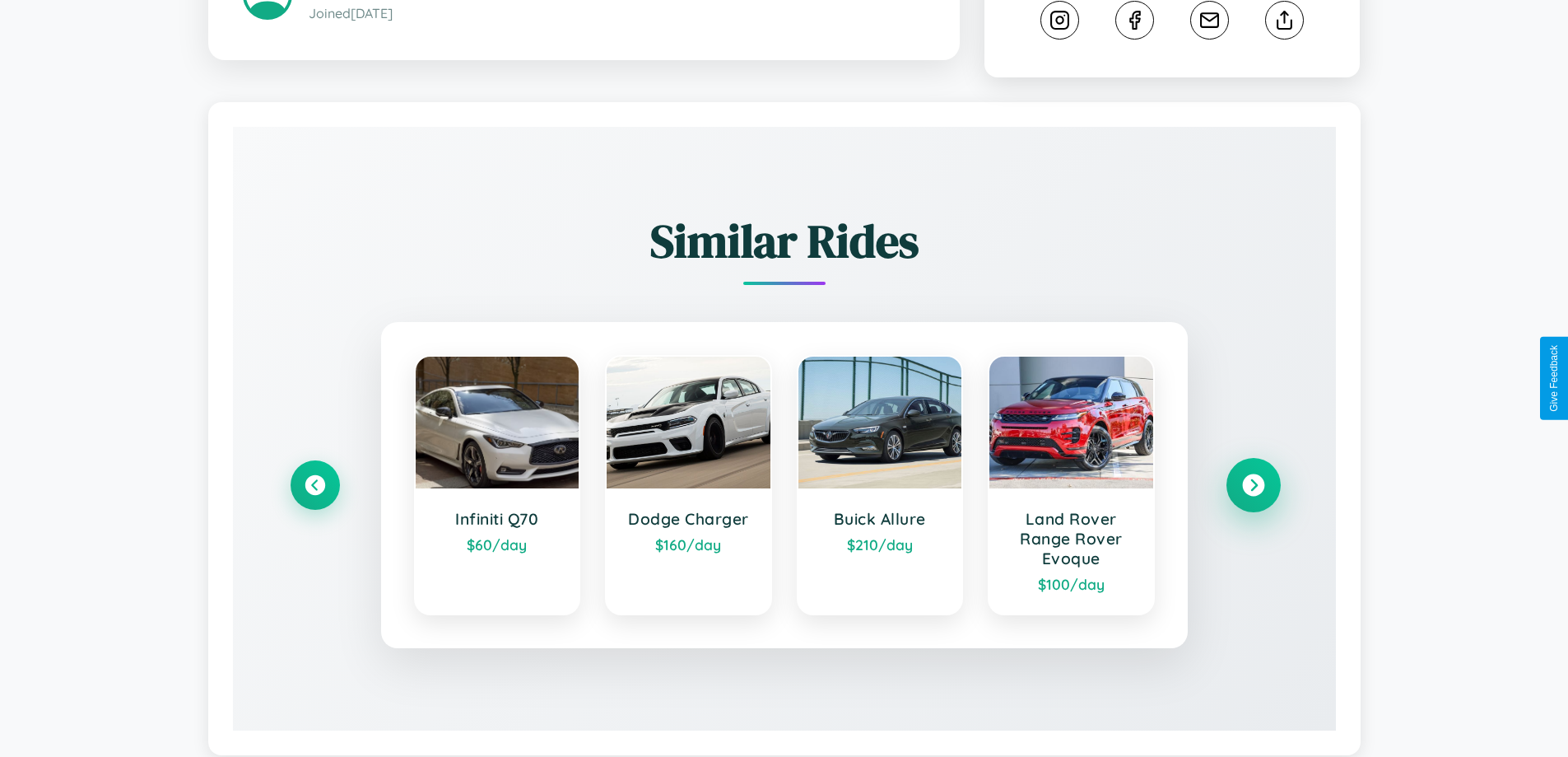
click at [1253, 488] on icon at bounding box center [1253, 486] width 22 height 22
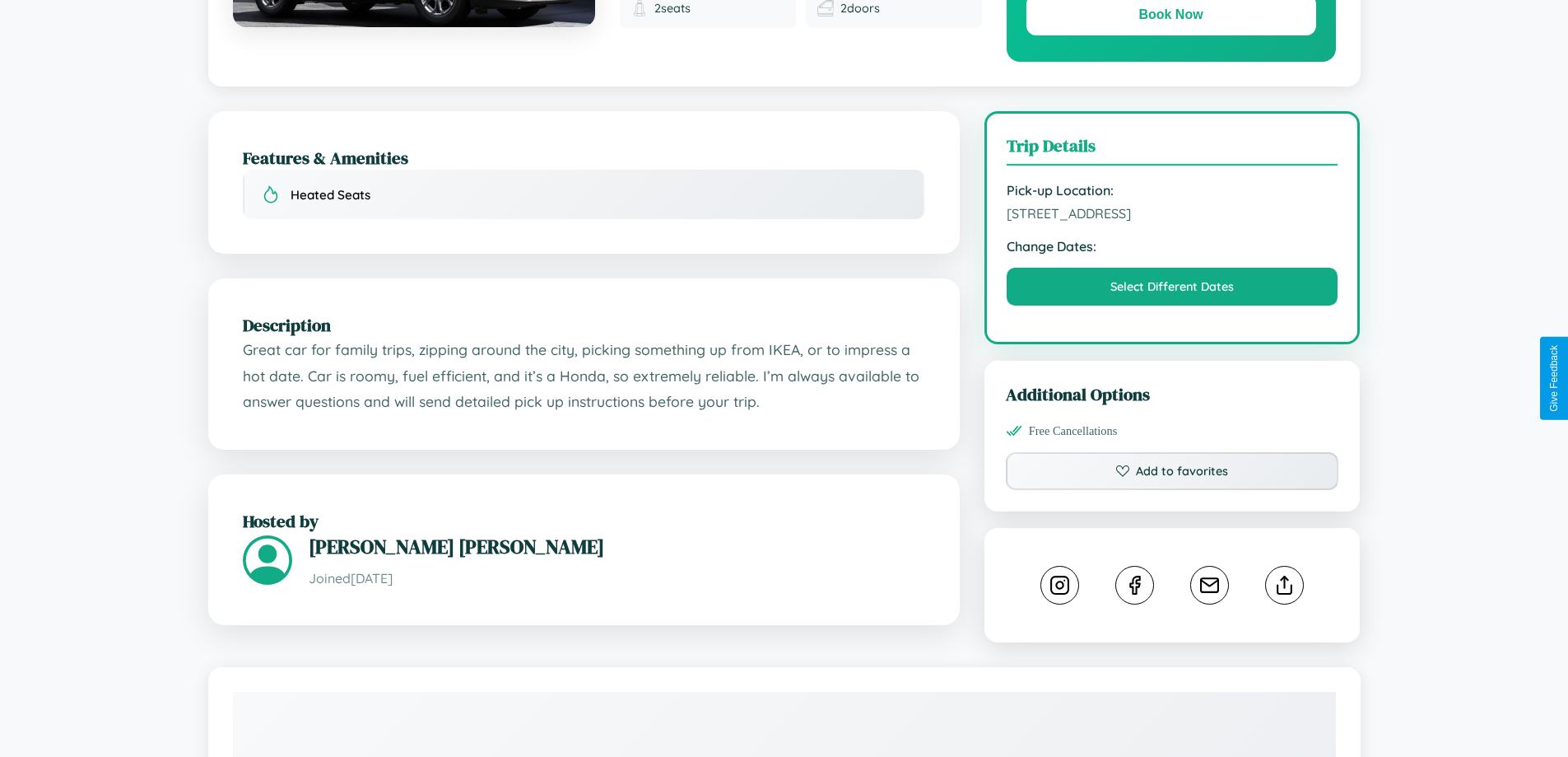
scroll to position [170, 0]
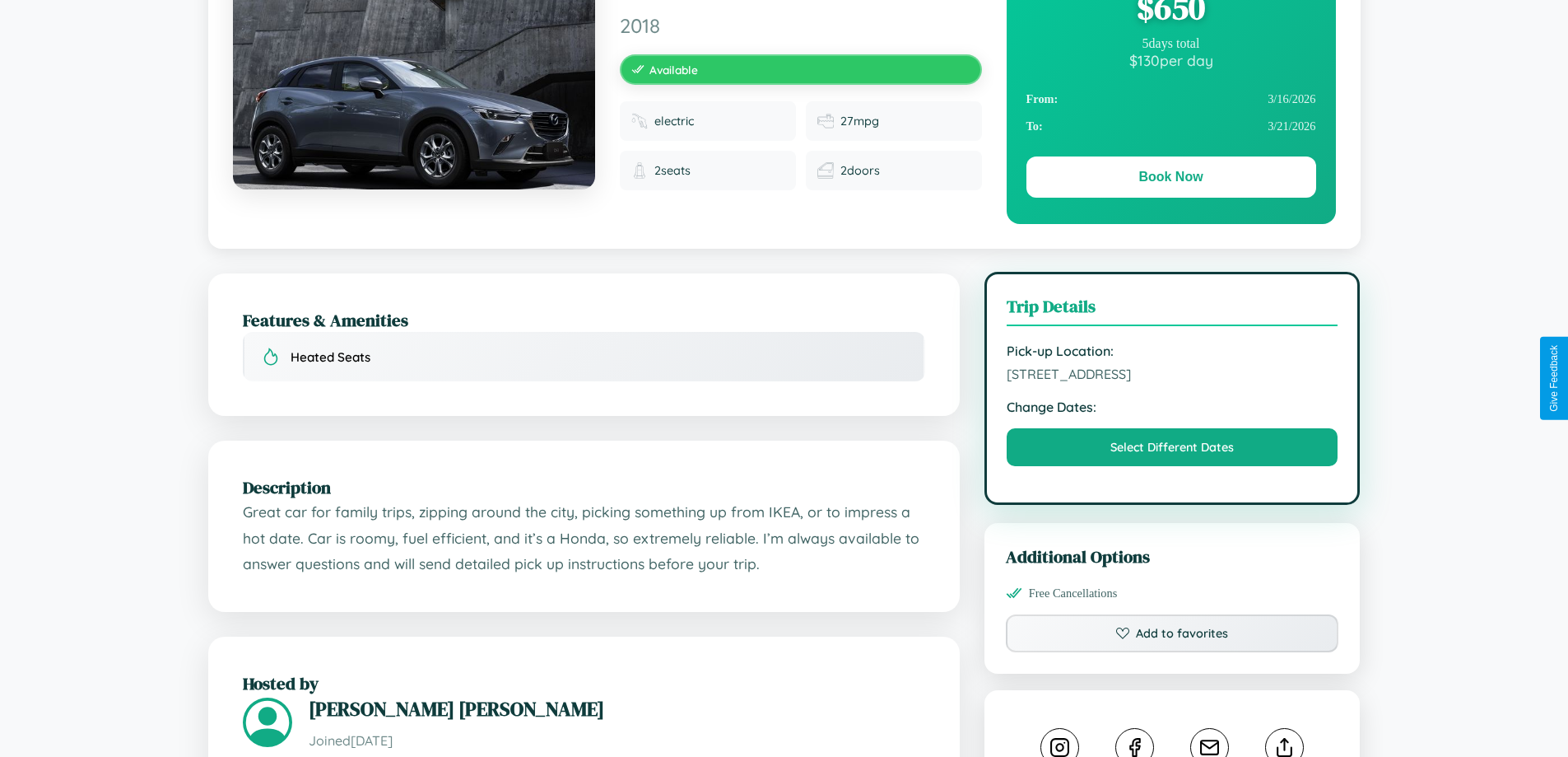
click at [1173, 376] on span "4980 Chestnut Street Prague 16454 Czech Republic" at bounding box center [1173, 374] width 332 height 17
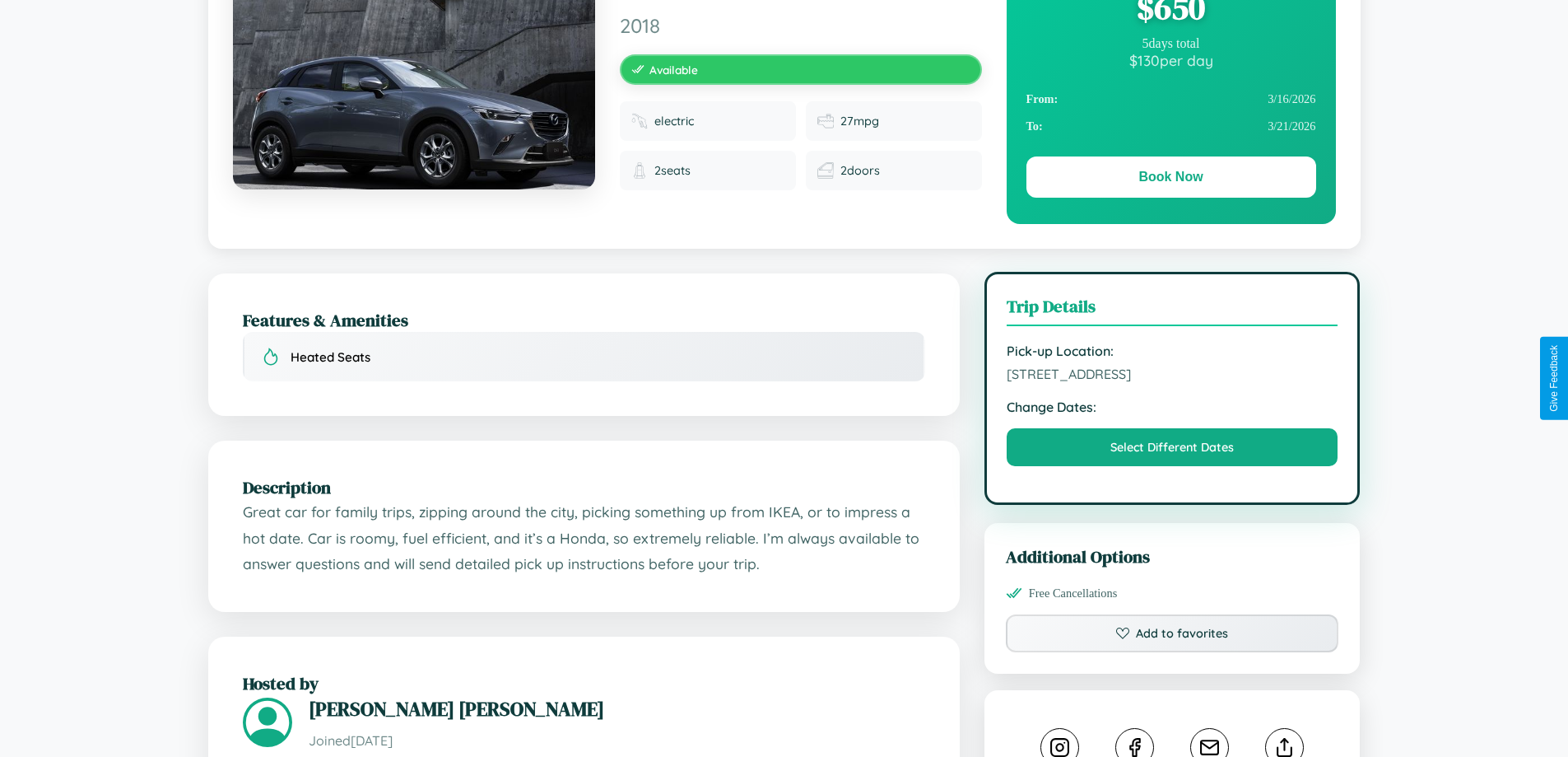
click at [1173, 376] on span "4980 Chestnut Street Prague 16454 Czech Republic" at bounding box center [1173, 374] width 332 height 17
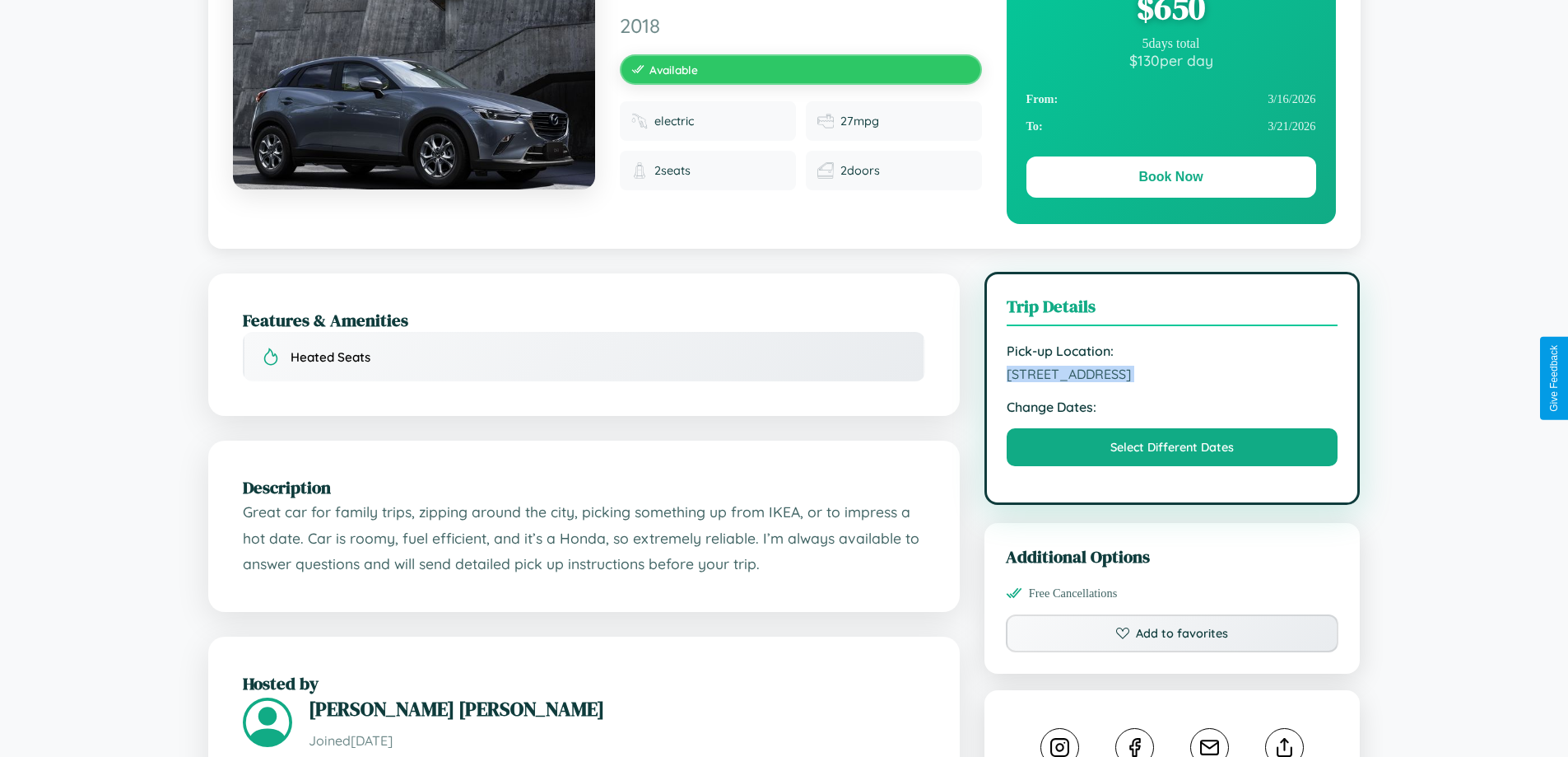
click at [1173, 376] on span "4980 Chestnut Street Prague 16454 Czech Republic" at bounding box center [1173, 374] width 332 height 17
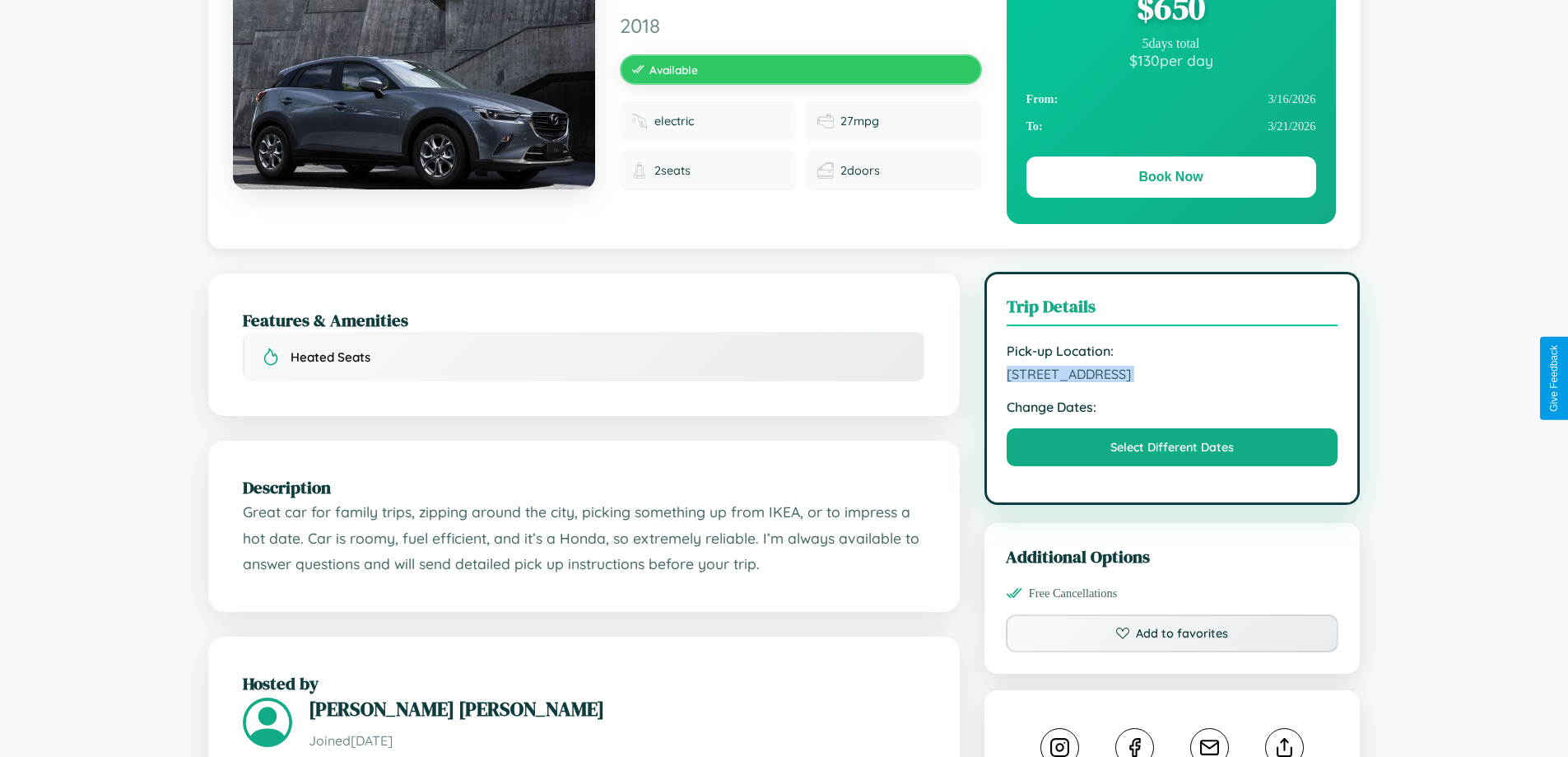
click at [1173, 376] on span "4980 Chestnut Street Prague 16454 Czech Republic" at bounding box center [1173, 374] width 332 height 17
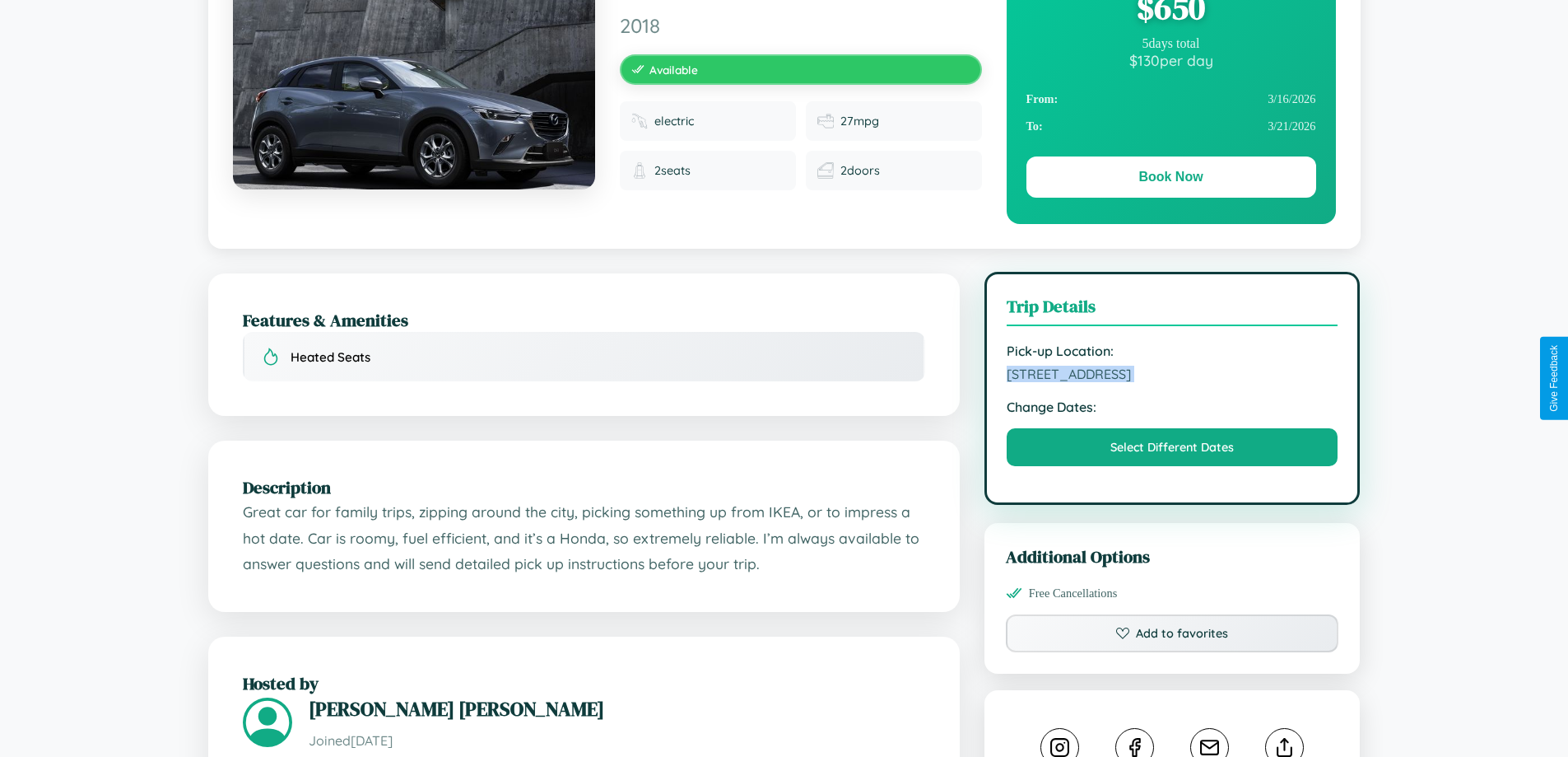
click at [1173, 376] on span "4980 Chestnut Street Prague 16454 Czech Republic" at bounding box center [1173, 374] width 332 height 17
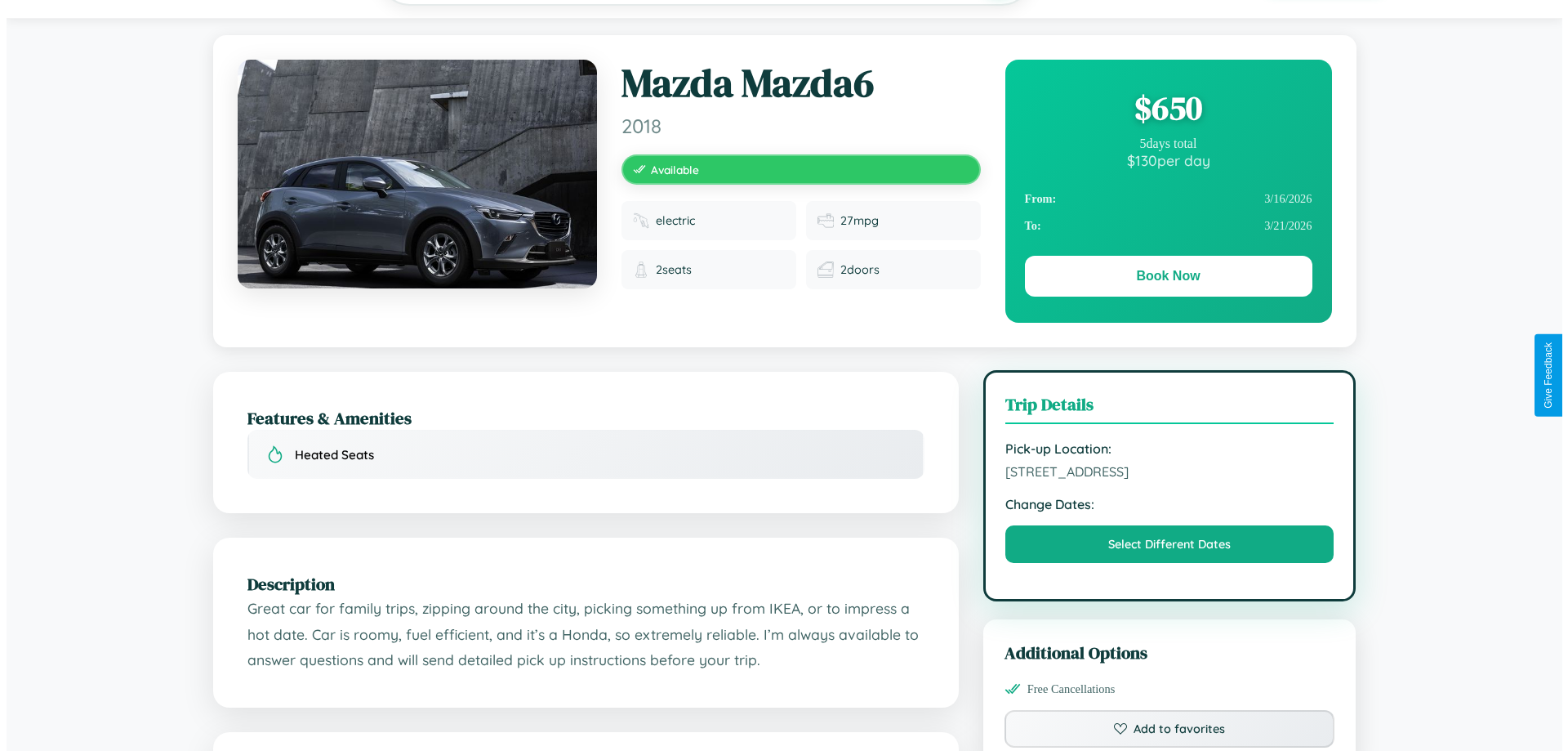
scroll to position [0, 0]
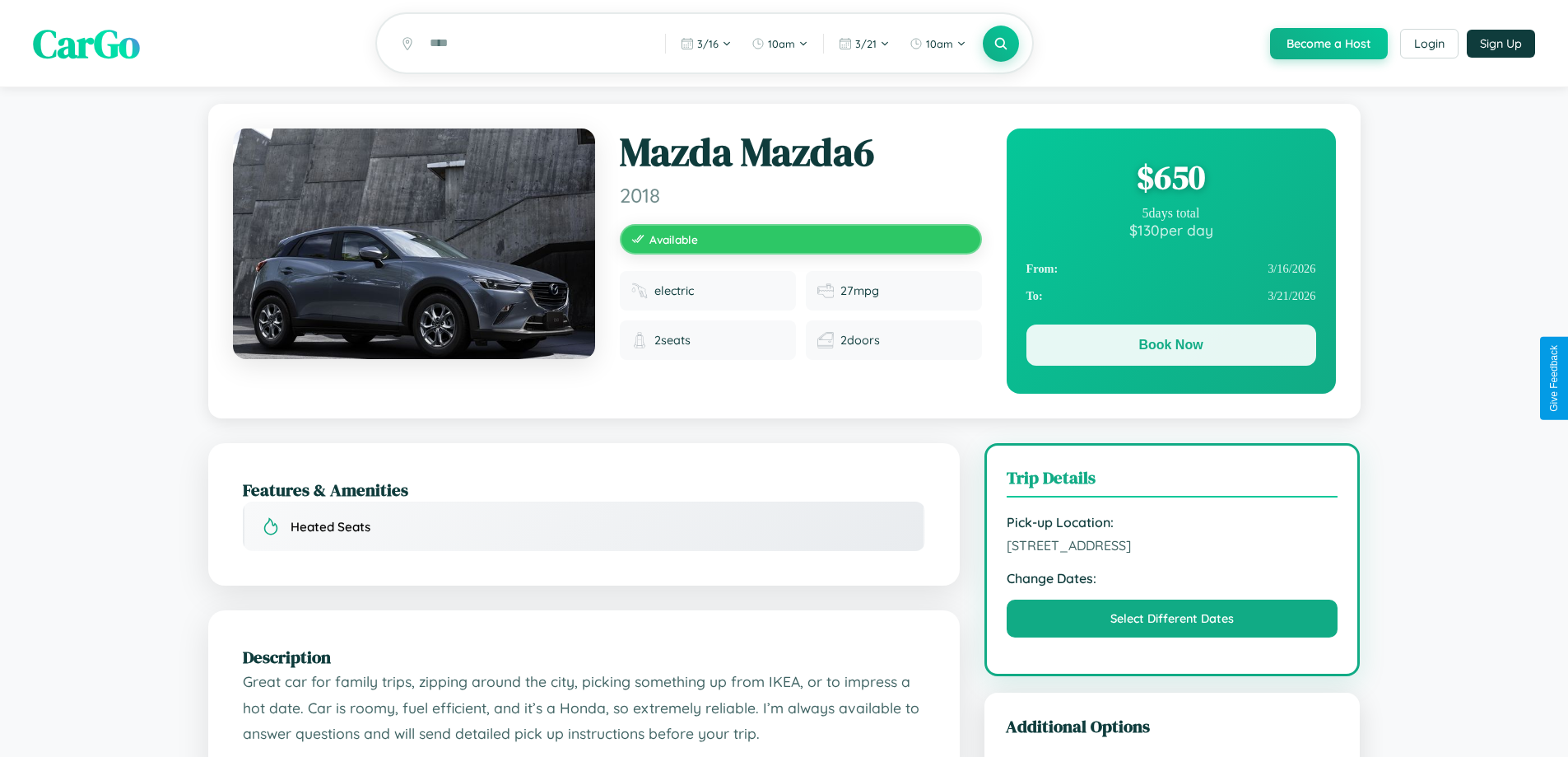
click at [1171, 348] on button "Book Now" at bounding box center [1171, 345] width 290 height 41
